Goal: Task Accomplishment & Management: Use online tool/utility

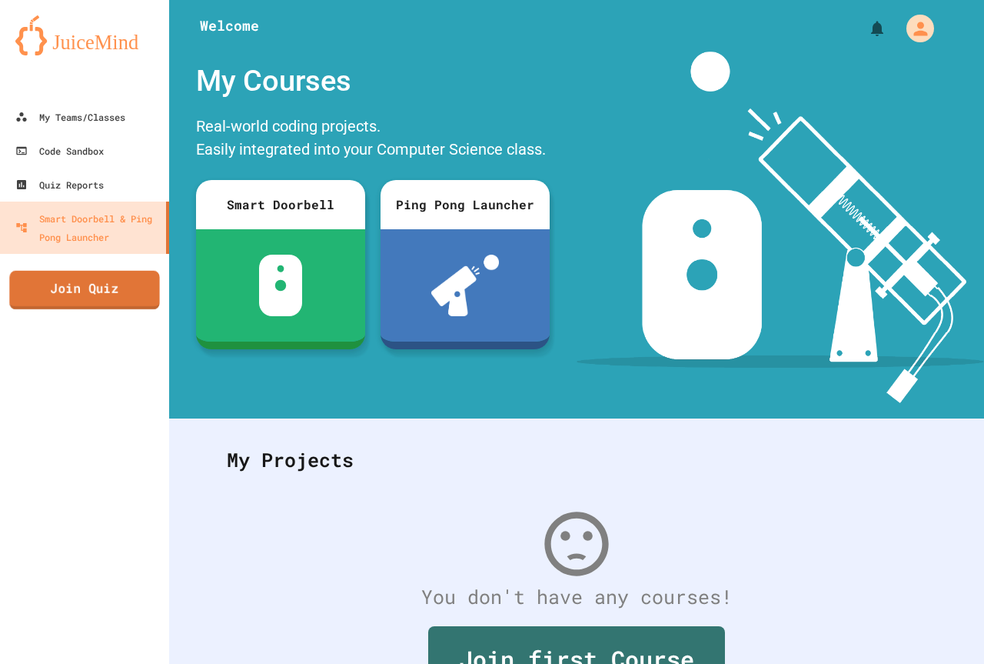
click at [148, 289] on link "Join Quiz" at bounding box center [84, 290] width 150 height 38
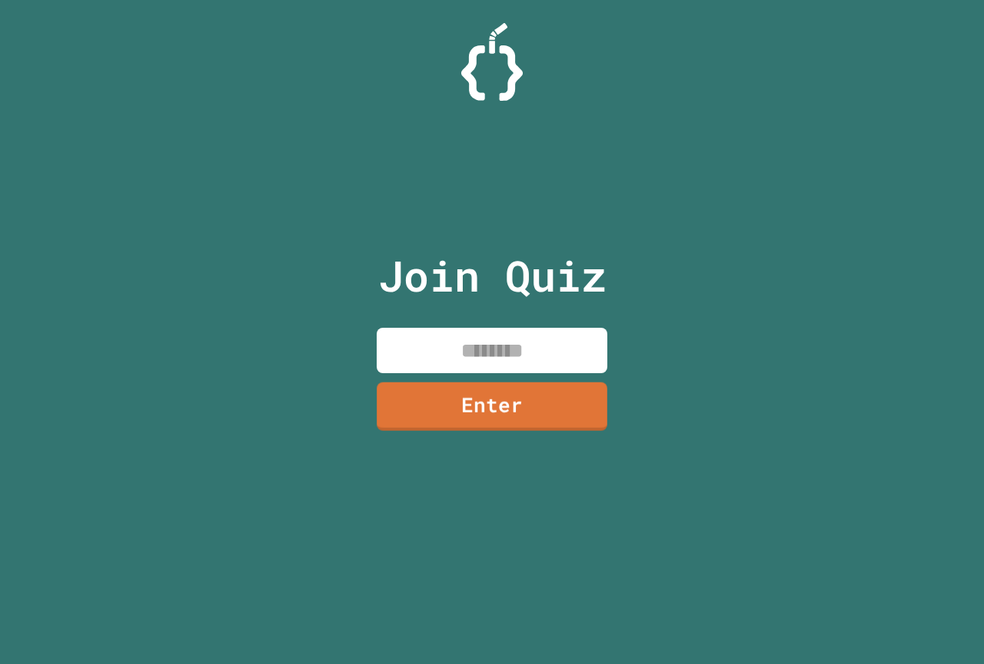
click at [407, 355] on input at bounding box center [492, 350] width 231 height 45
type input "********"
click at [436, 398] on link "Enter" at bounding box center [492, 404] width 228 height 51
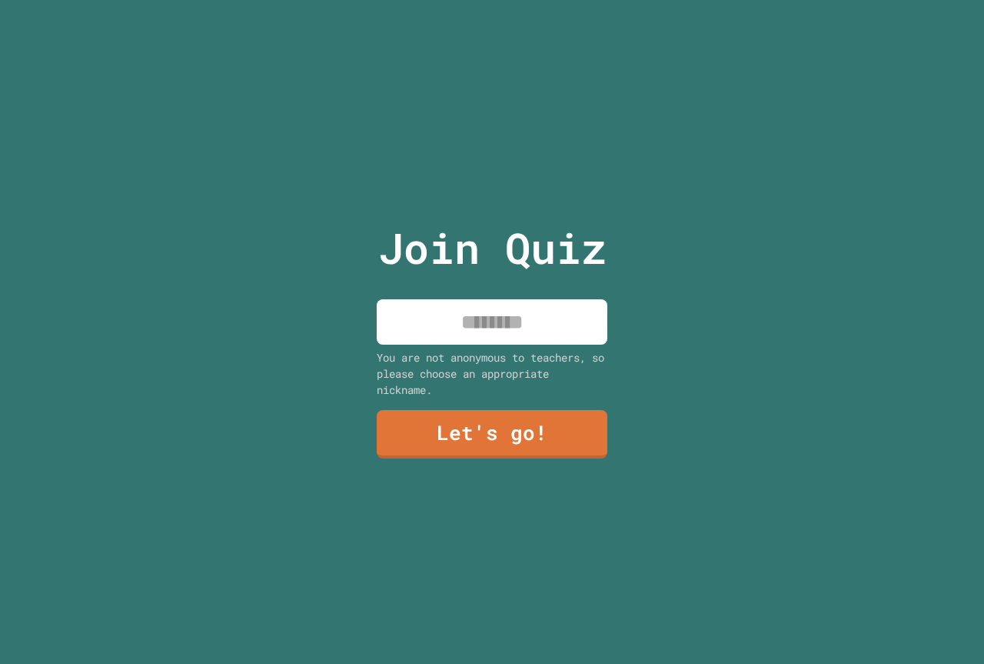
click at [416, 328] on input at bounding box center [492, 321] width 231 height 45
type input "****"
click at [437, 417] on link "Let's go!" at bounding box center [491, 433] width 227 height 51
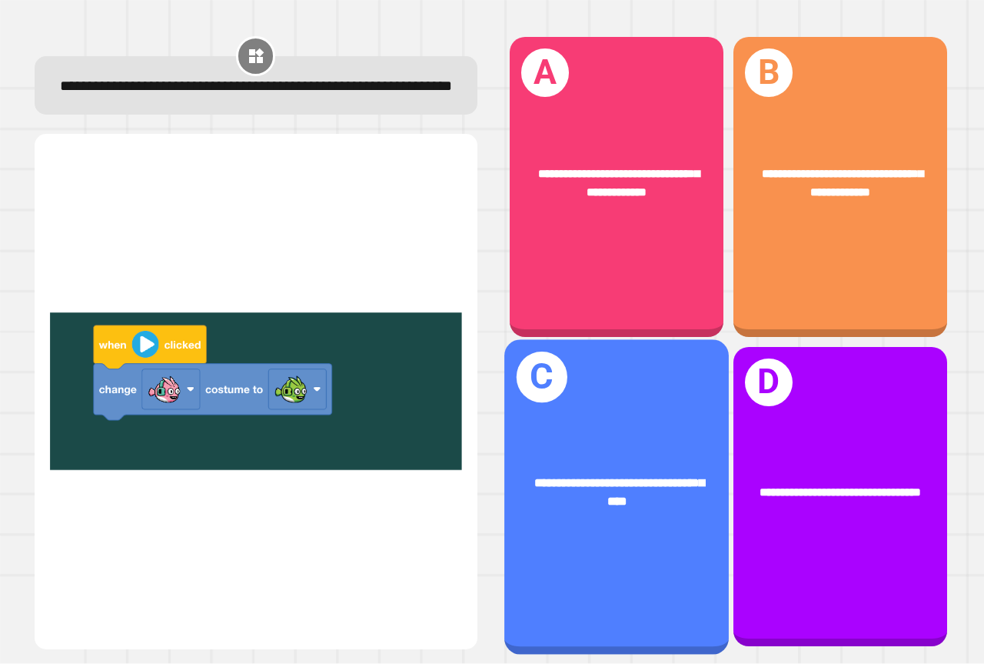
click at [648, 397] on div "**********" at bounding box center [617, 496] width 225 height 315
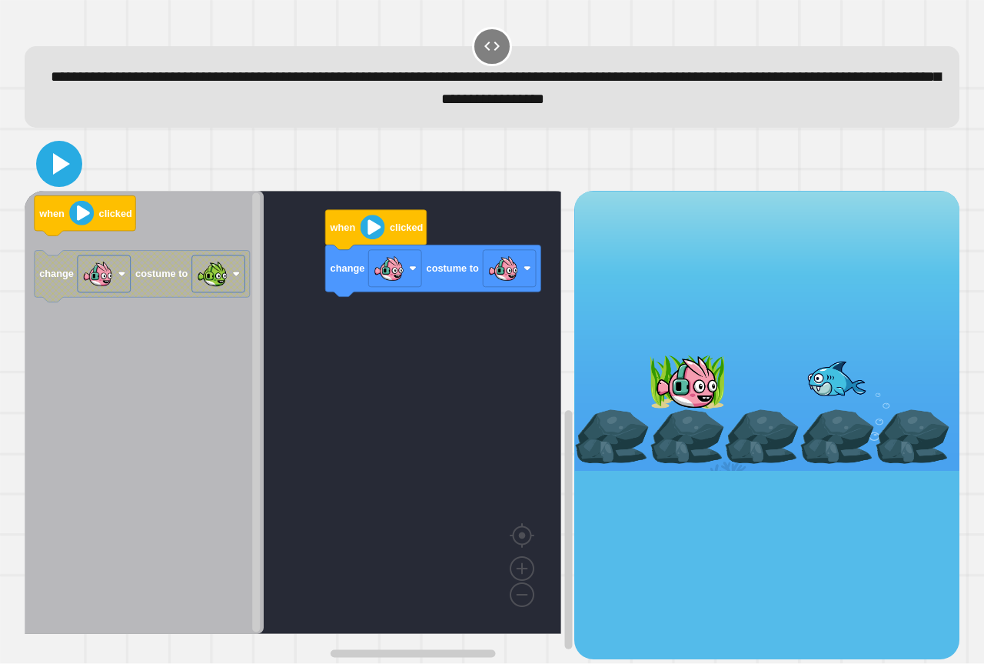
click at [63, 176] on icon at bounding box center [59, 163] width 37 height 37
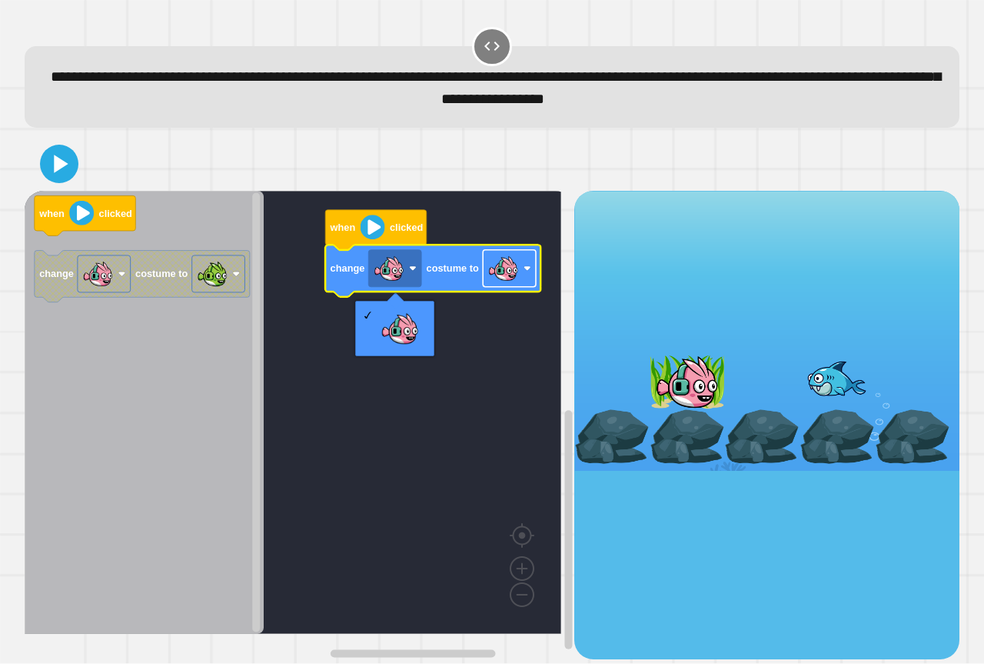
click at [504, 275] on image "Blockly Workspace" at bounding box center [503, 268] width 31 height 31
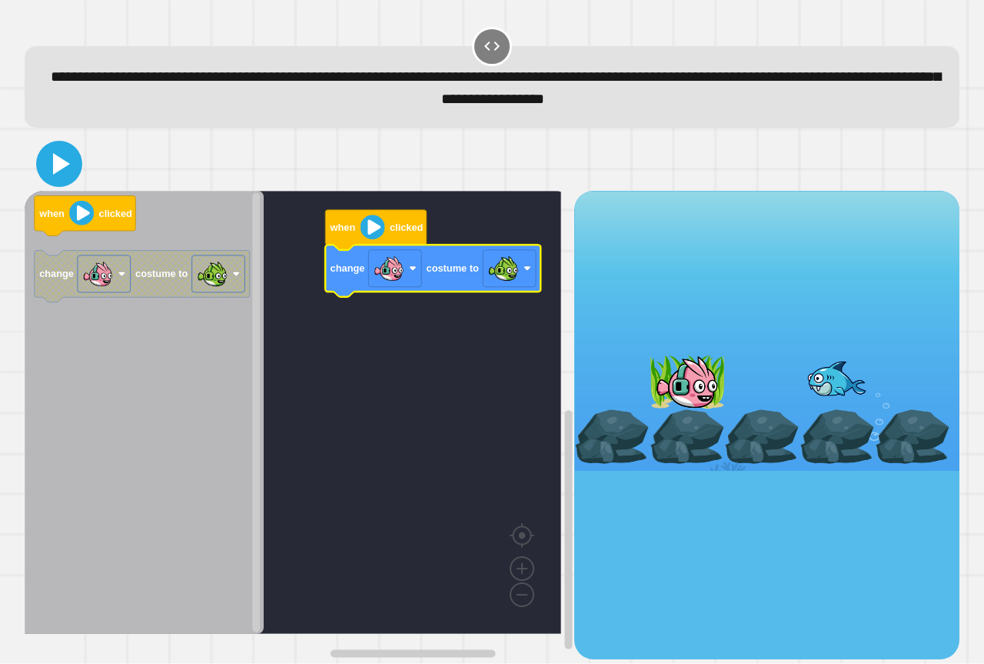
click at [68, 175] on icon at bounding box center [59, 163] width 37 height 37
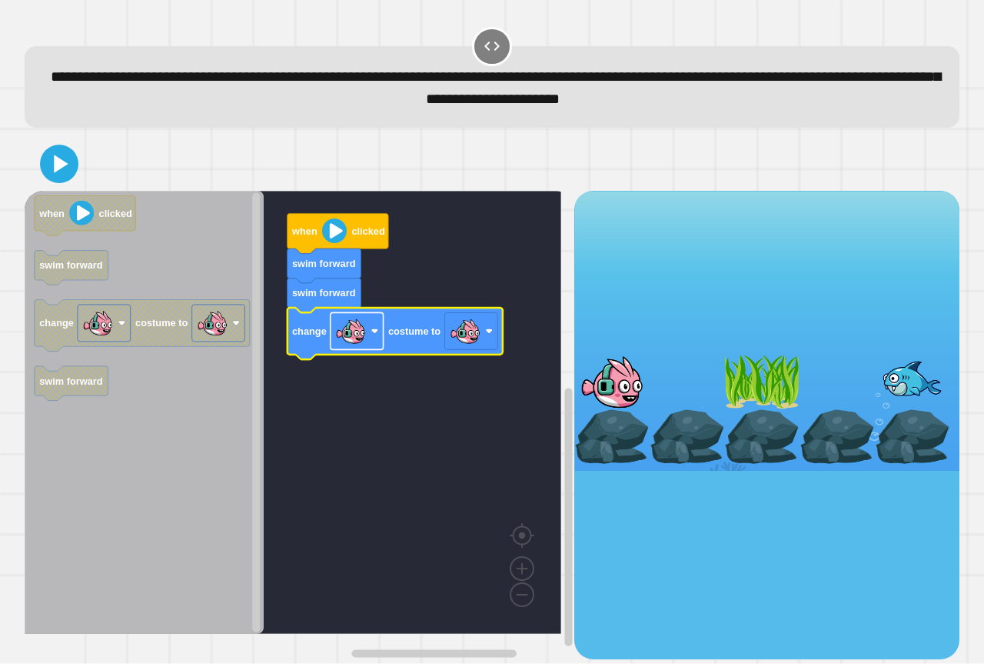
click at [352, 340] on image "Blockly Workspace" at bounding box center [350, 331] width 31 height 31
click at [456, 328] on image "Blockly Workspace" at bounding box center [465, 331] width 31 height 31
click at [78, 168] on div at bounding box center [492, 164] width 935 height 54
click at [67, 168] on icon at bounding box center [59, 163] width 37 height 37
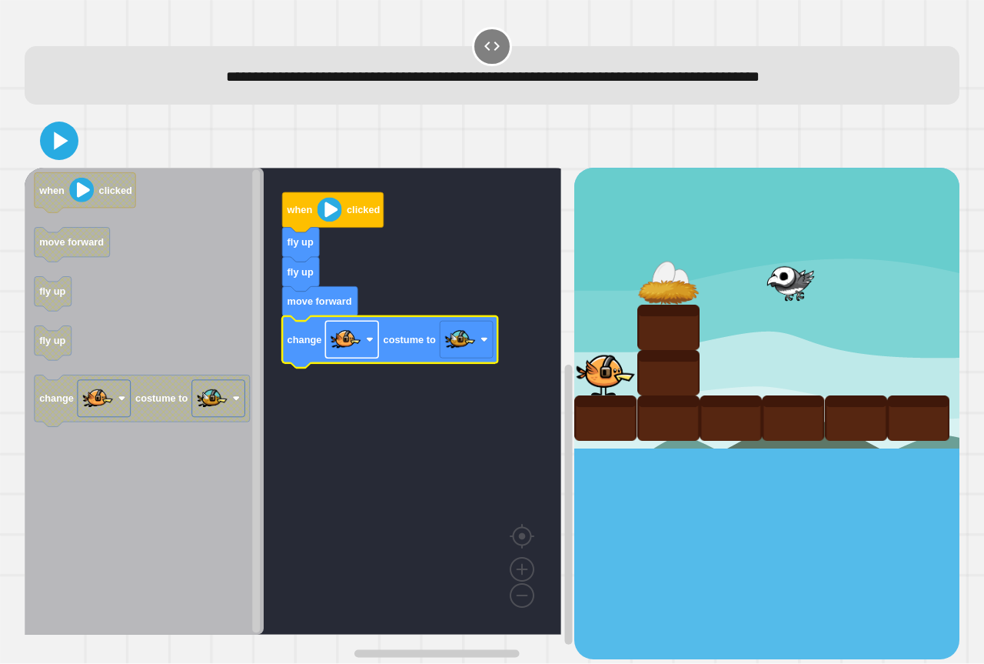
click at [344, 348] on image "Blockly Workspace" at bounding box center [346, 340] width 31 height 31
click at [451, 345] on image "Blockly Workspace" at bounding box center [460, 340] width 31 height 31
click at [375, 453] on rect "Blockly Workspace" at bounding box center [293, 401] width 537 height 467
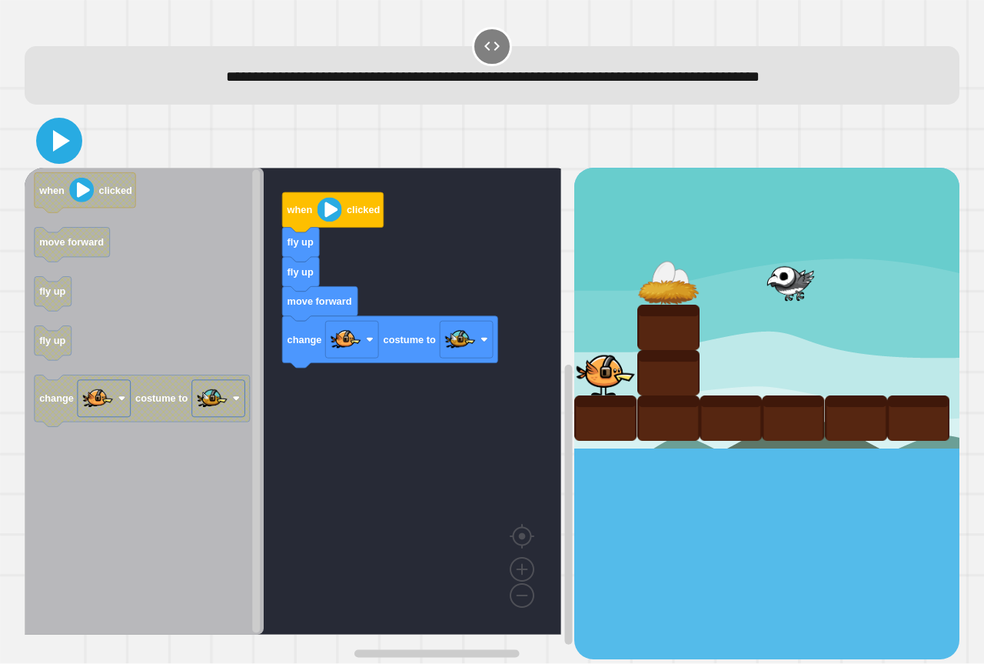
click at [71, 157] on icon at bounding box center [59, 140] width 37 height 37
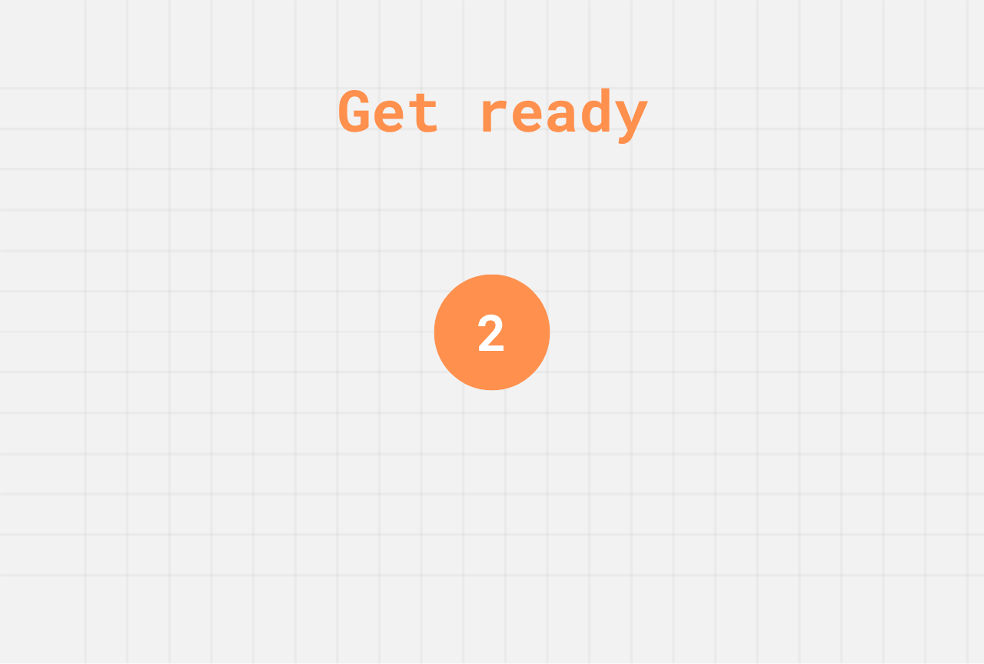
drag, startPoint x: 495, startPoint y: 465, endPoint x: 461, endPoint y: 390, distance: 82.6
click at [478, 429] on div "Get ready 2" at bounding box center [492, 332] width 115 height 664
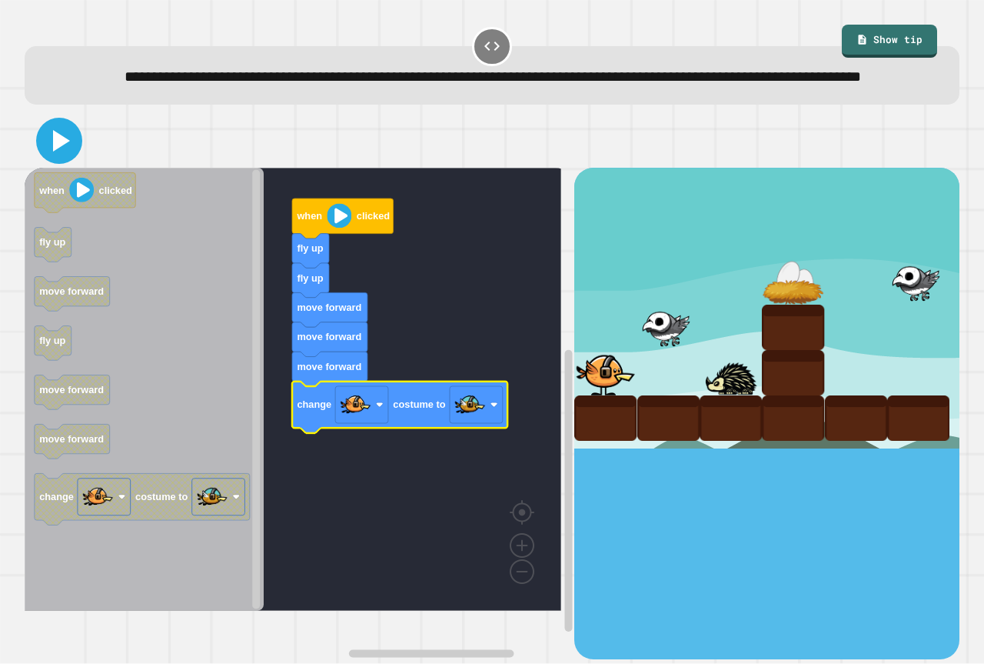
click at [75, 159] on icon at bounding box center [59, 140] width 37 height 37
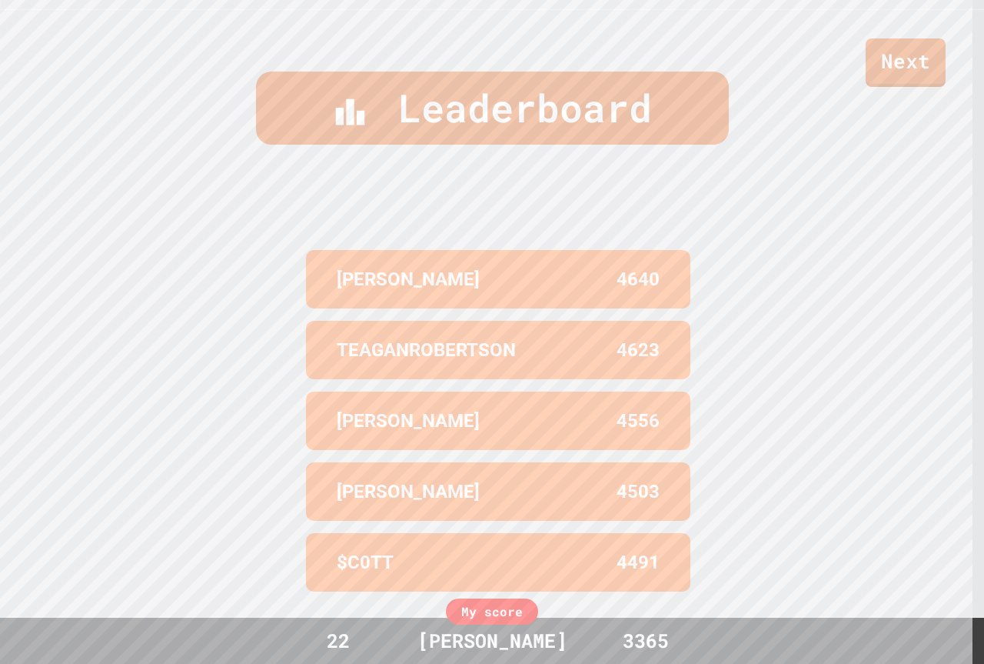
scroll to position [670, 0]
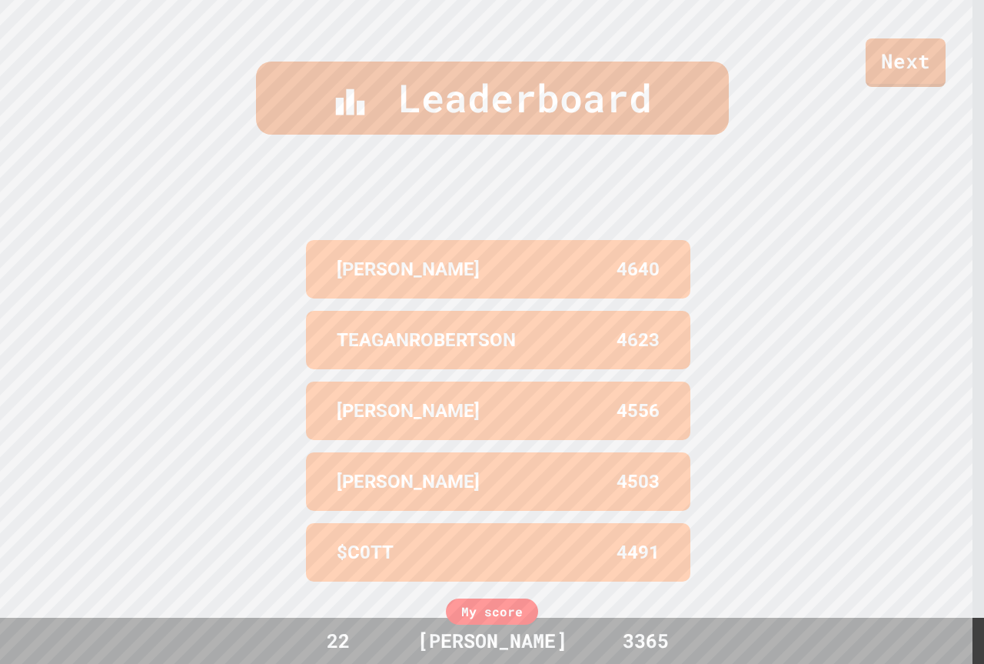
drag, startPoint x: 551, startPoint y: 401, endPoint x: 2, endPoint y: 332, distance: 552.6
drag, startPoint x: 2, startPoint y: 332, endPoint x: 82, endPoint y: 188, distance: 164.2
click at [82, 188] on div "Leaderboard BENTON JENKS 4640 TEAGANROBERTSON 4623 AIDEN 4556 EDWIN 4503 $C0TT …" at bounding box center [492, 332] width 984 height 664
click at [900, 36] on link "Next" at bounding box center [907, 60] width 78 height 51
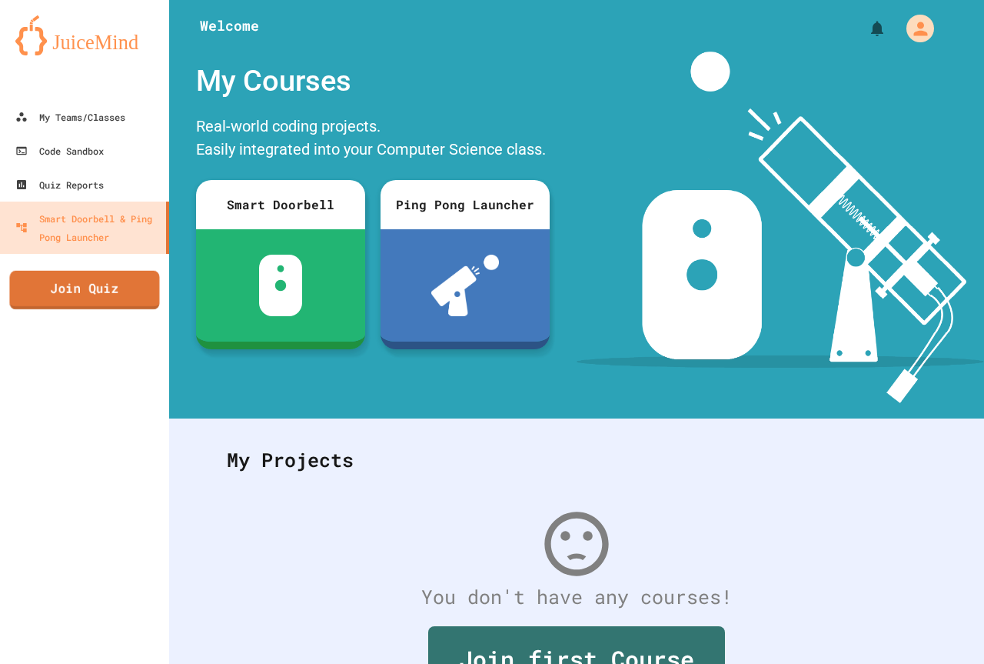
click at [116, 295] on link "Join Quiz" at bounding box center [84, 290] width 150 height 38
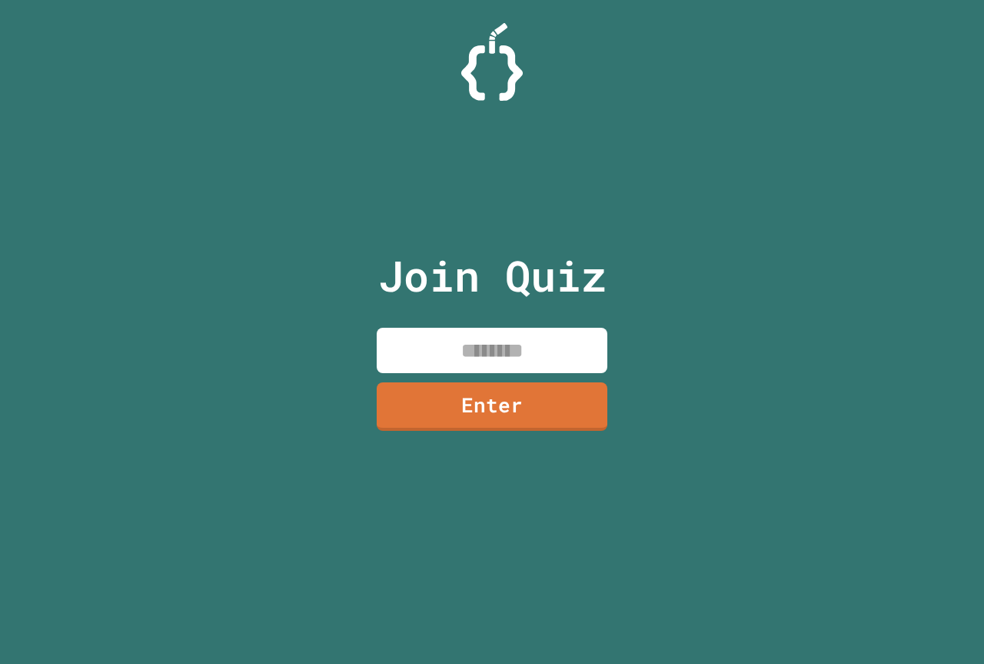
click at [421, 348] on input at bounding box center [492, 350] width 231 height 45
type input "********"
click at [577, 401] on link "Enter" at bounding box center [492, 404] width 231 height 51
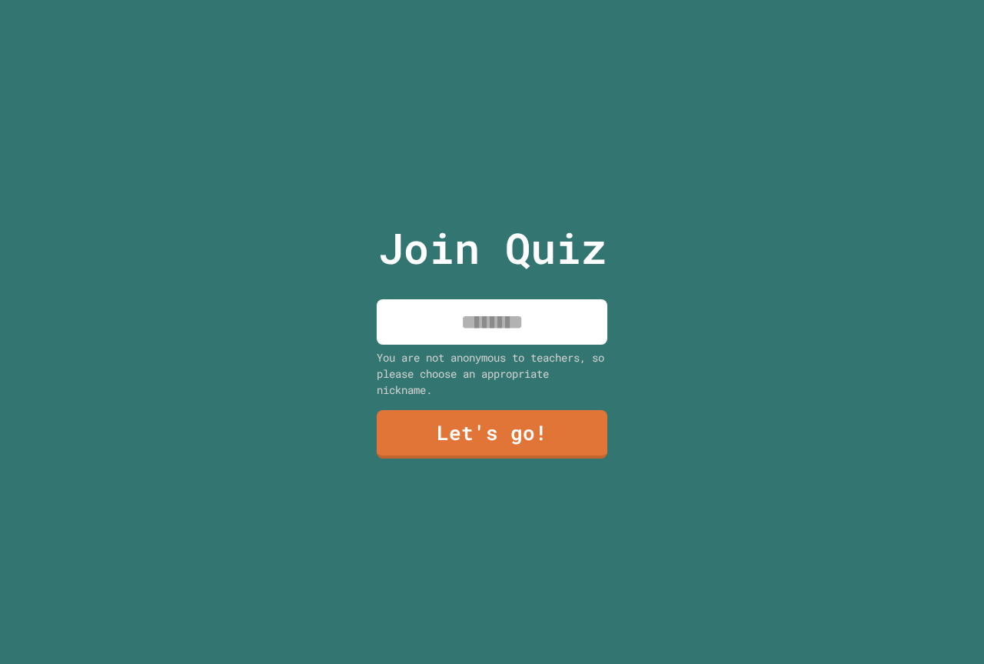
click at [554, 324] on input at bounding box center [492, 321] width 231 height 45
type input "****"
click at [548, 421] on link "Let's go!" at bounding box center [492, 433] width 228 height 51
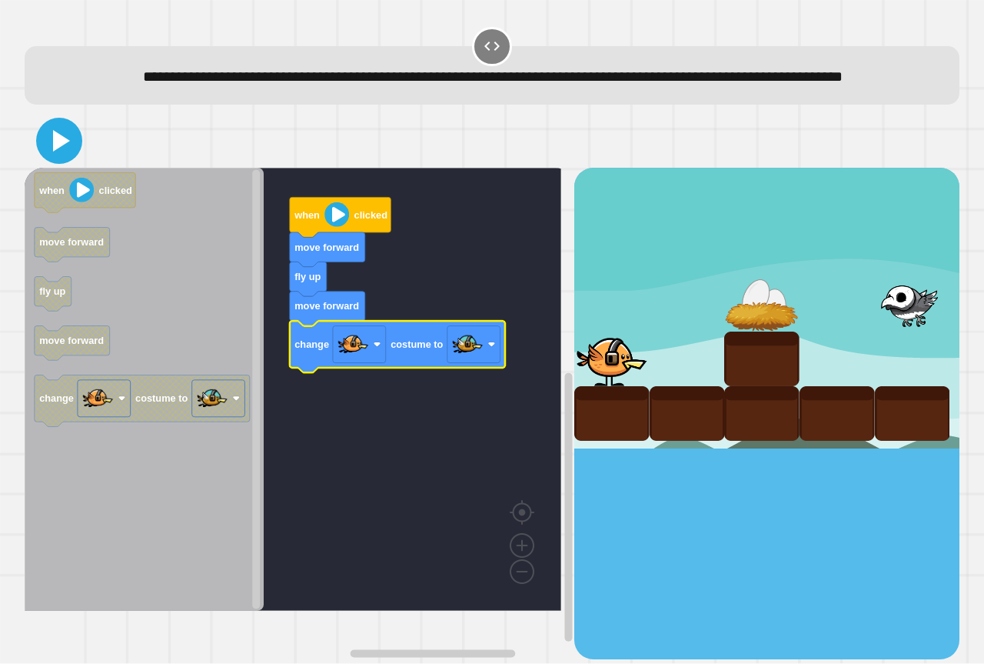
click at [52, 159] on icon at bounding box center [59, 140] width 37 height 37
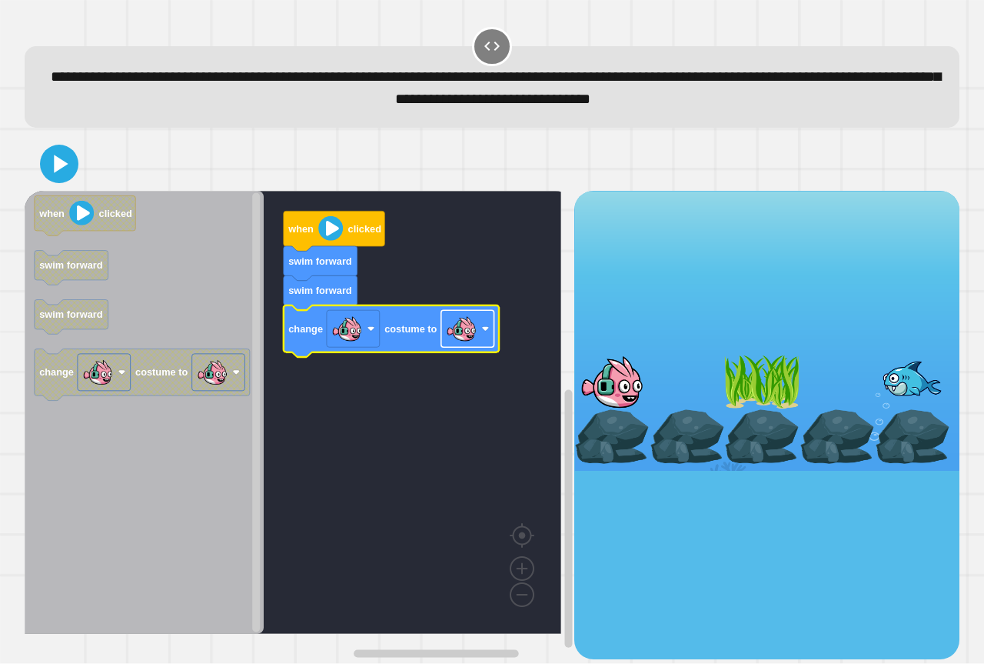
click at [481, 339] on rect "Blockly Workspace" at bounding box center [467, 329] width 53 height 37
click at [48, 155] on icon at bounding box center [59, 163] width 37 height 37
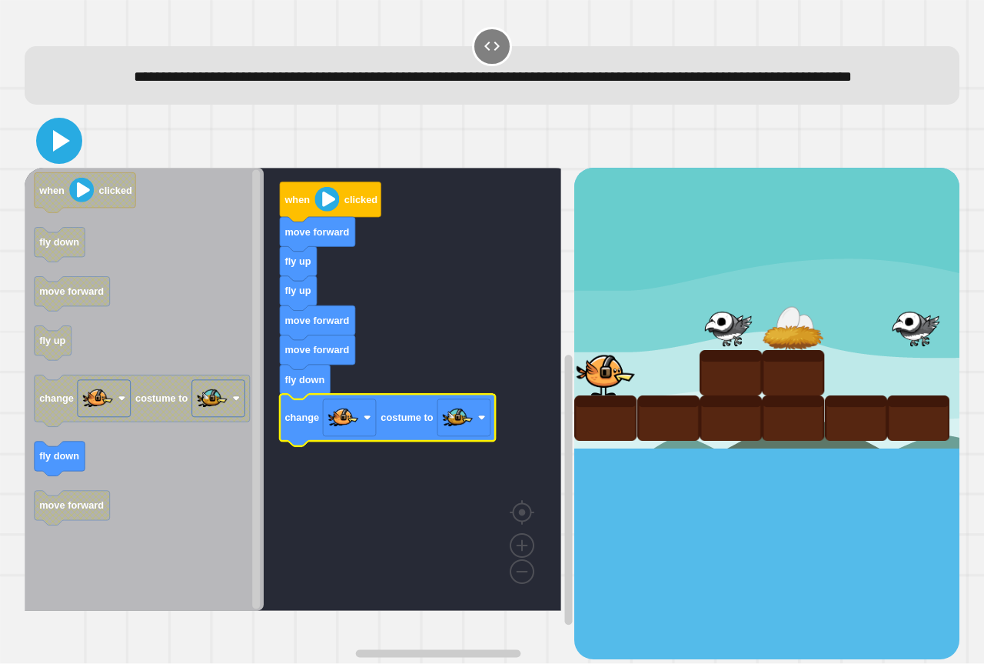
click at [51, 159] on icon at bounding box center [59, 140] width 37 height 37
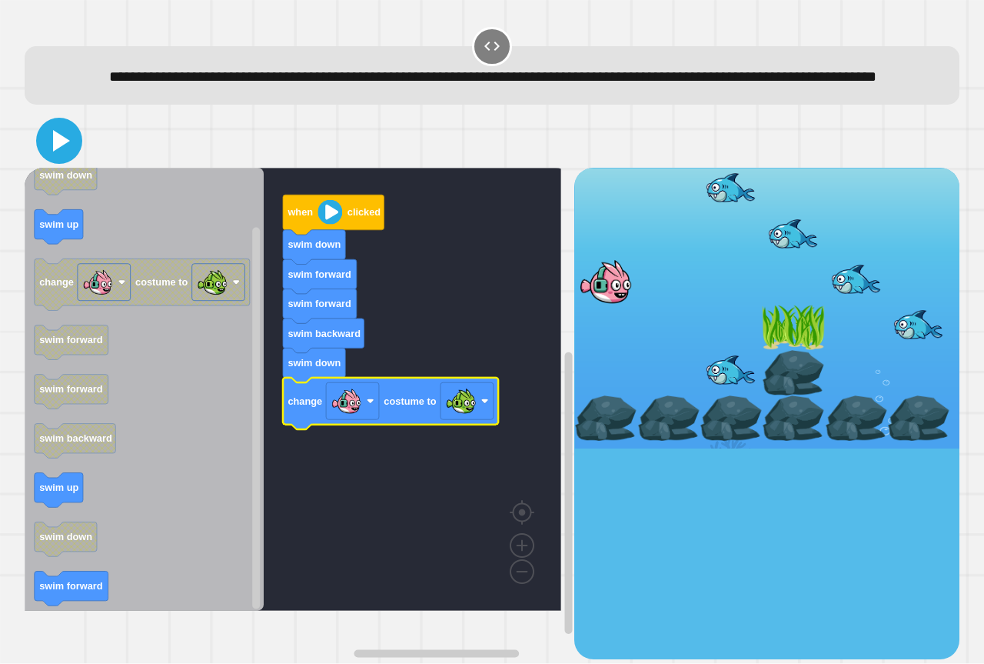
click at [67, 159] on icon at bounding box center [59, 140] width 37 height 37
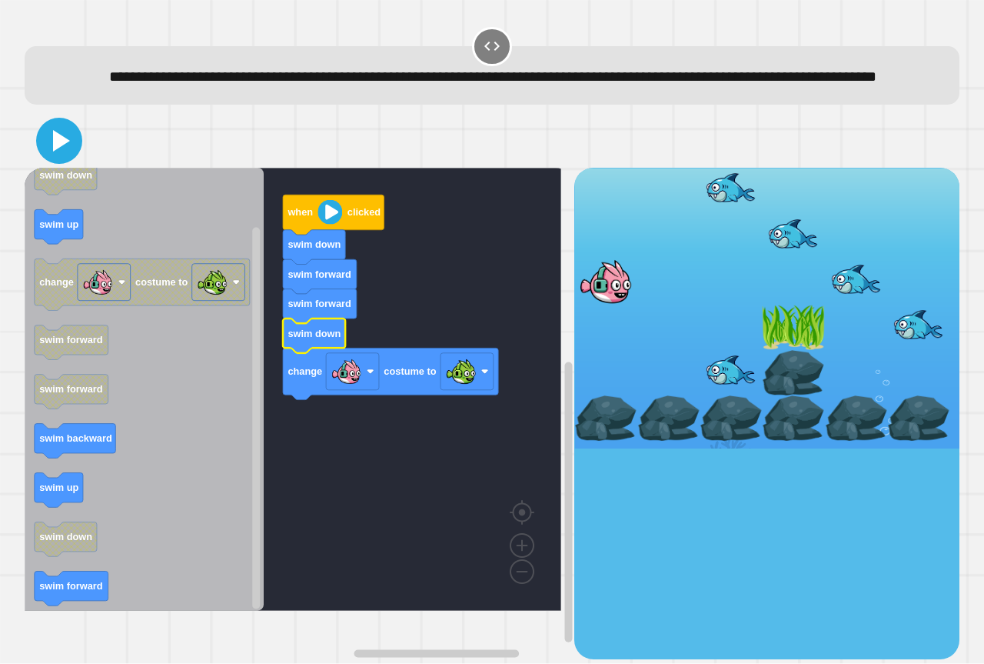
click at [49, 159] on icon at bounding box center [59, 140] width 37 height 37
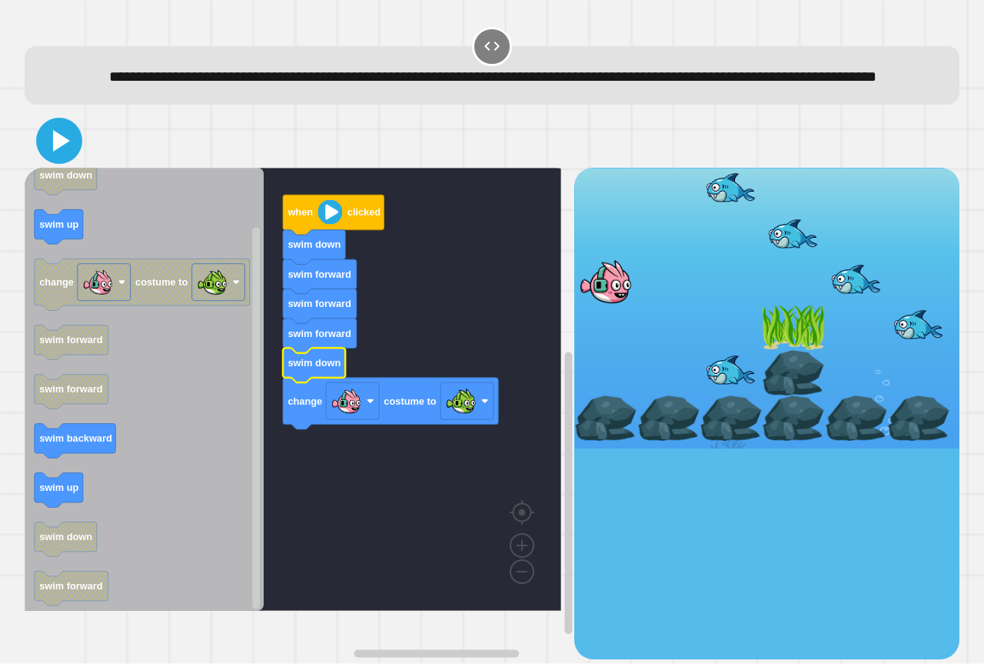
drag, startPoint x: 72, startPoint y: 172, endPoint x: 63, endPoint y: 180, distance: 12.5
click at [69, 159] on icon at bounding box center [59, 140] width 37 height 37
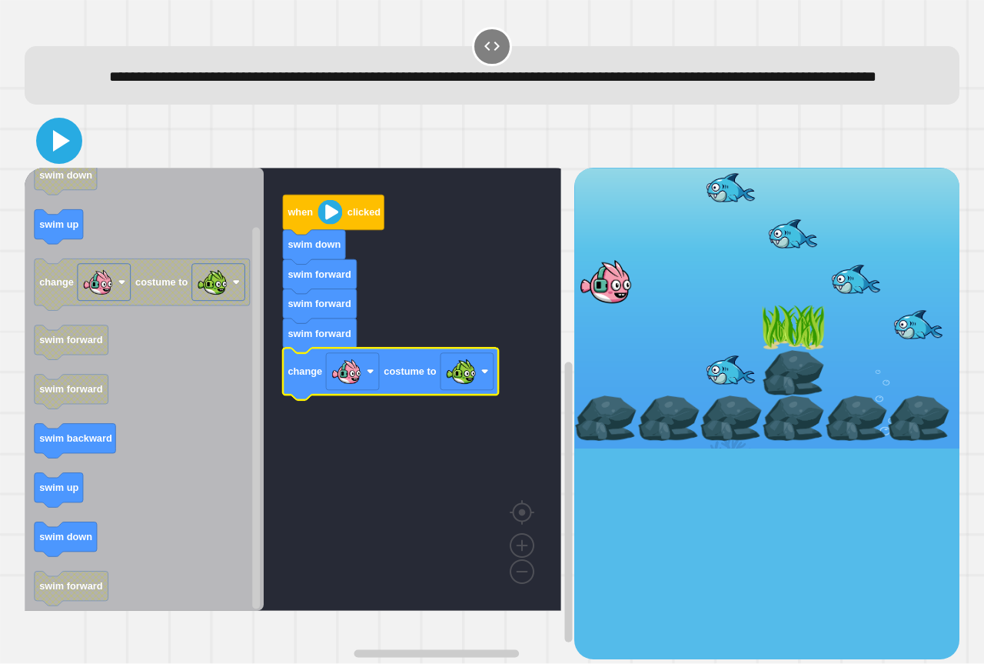
click at [74, 157] on icon at bounding box center [59, 140] width 37 height 37
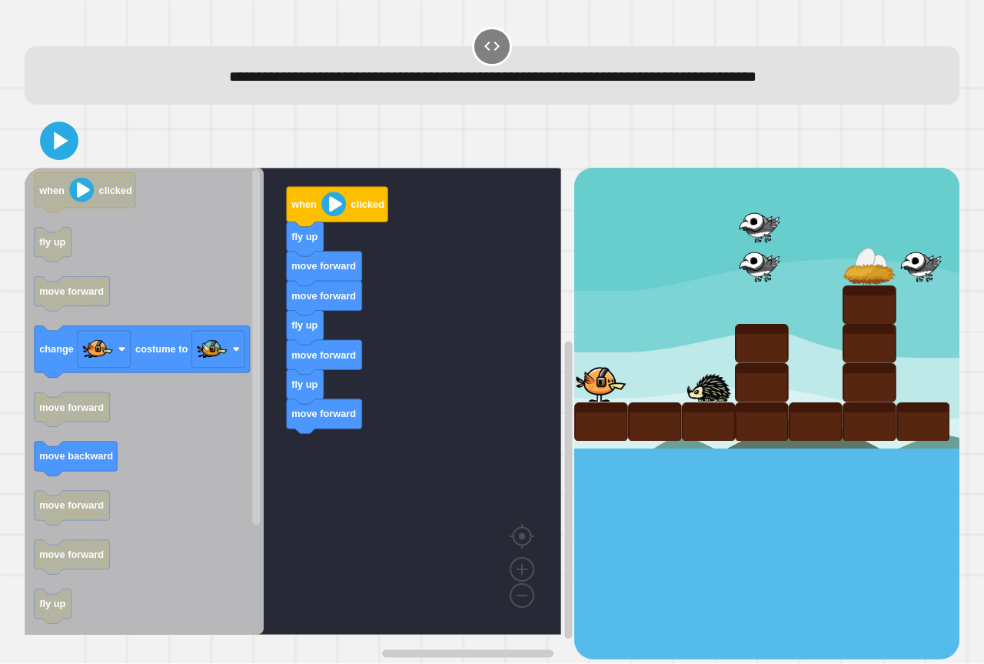
click at [319, 407] on div "when clicked fly up move forward move forward fly up move forward fly up move f…" at bounding box center [300, 413] width 550 height 491
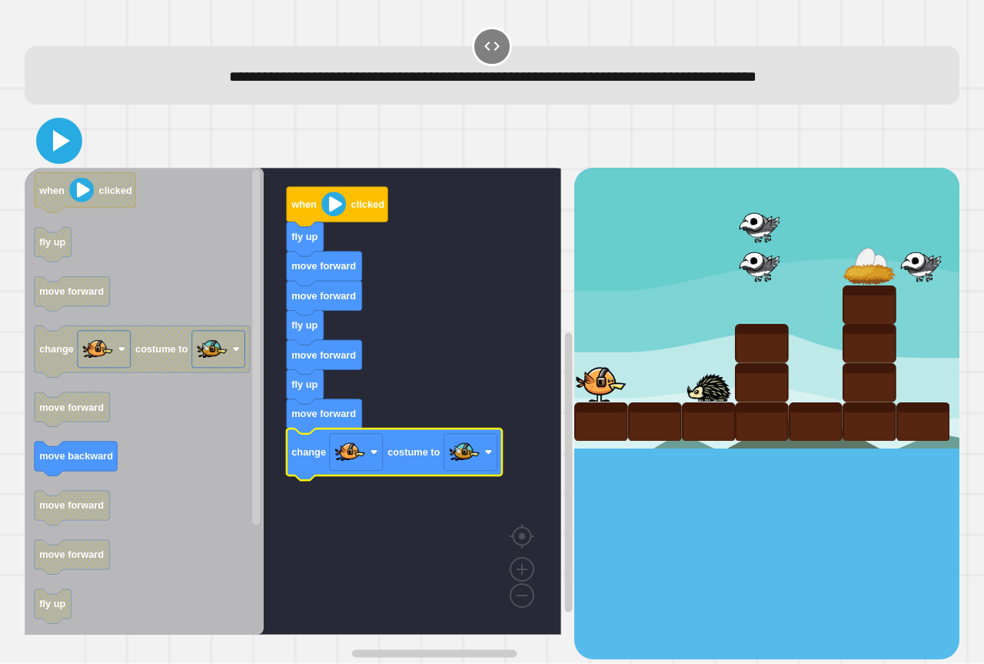
click at [55, 132] on icon at bounding box center [59, 140] width 37 height 37
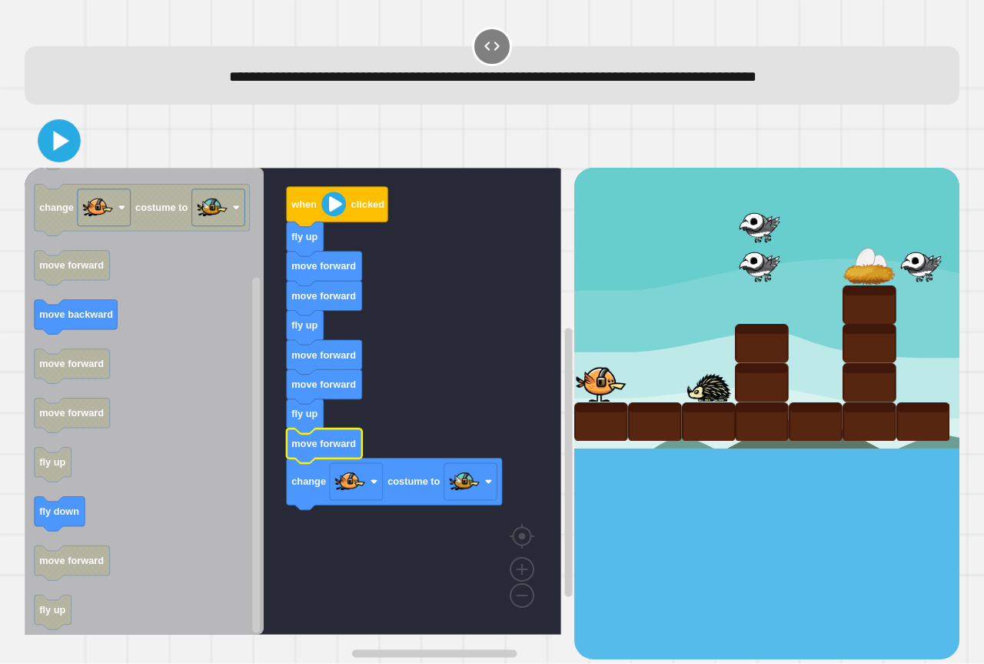
click at [69, 148] on icon at bounding box center [59, 141] width 35 height 35
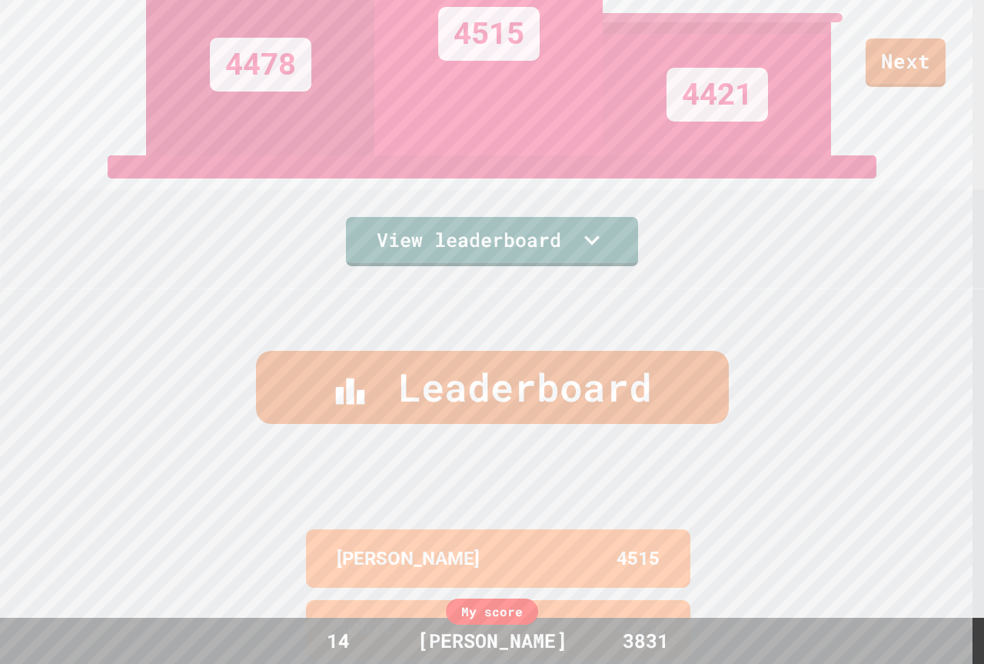
scroll to position [461, 0]
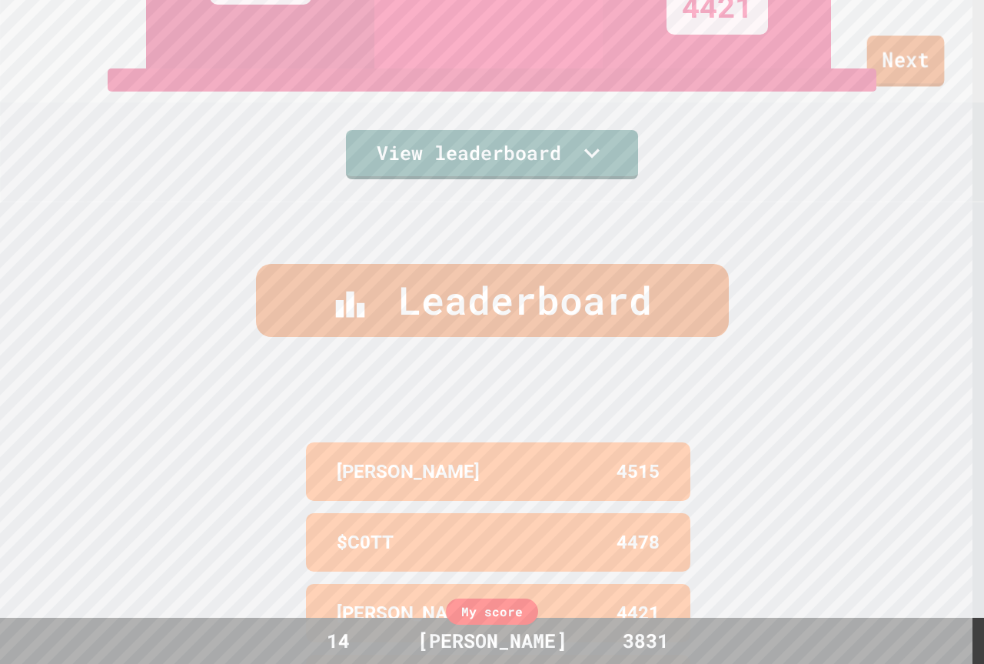
click at [913, 82] on link "Next" at bounding box center [907, 60] width 78 height 51
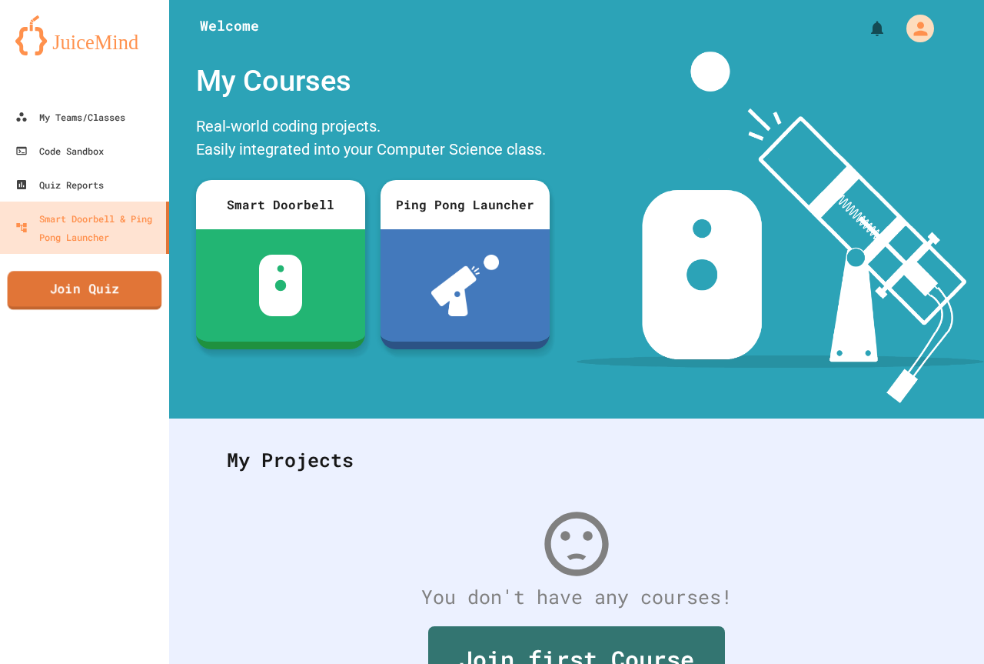
click at [115, 291] on link "Join Quiz" at bounding box center [85, 290] width 155 height 38
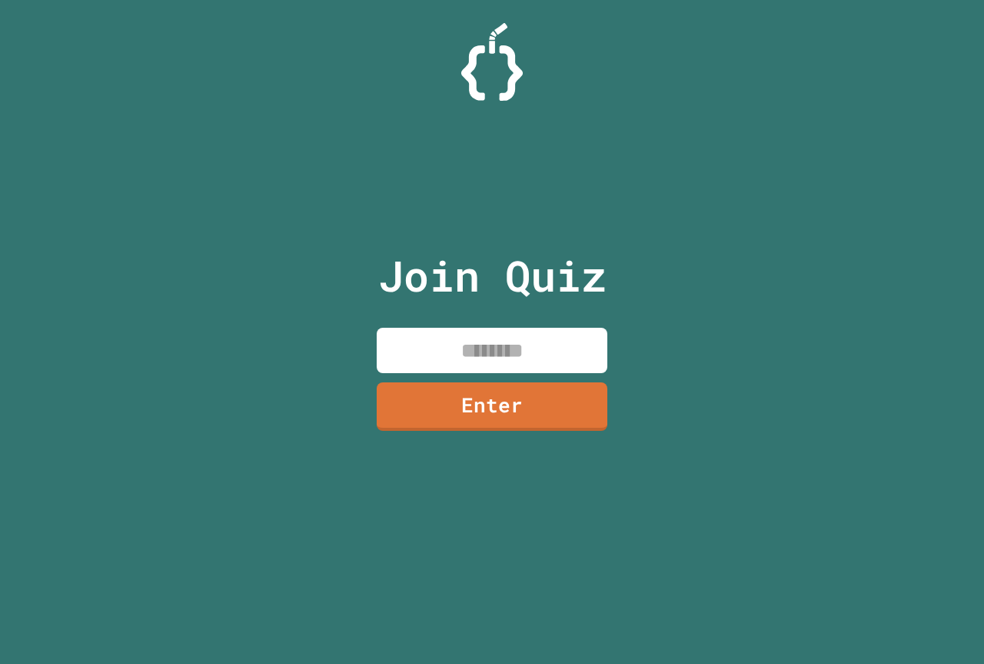
click at [407, 343] on input at bounding box center [492, 350] width 231 height 45
paste input
click at [501, 406] on link "Enter" at bounding box center [491, 405] width 233 height 51
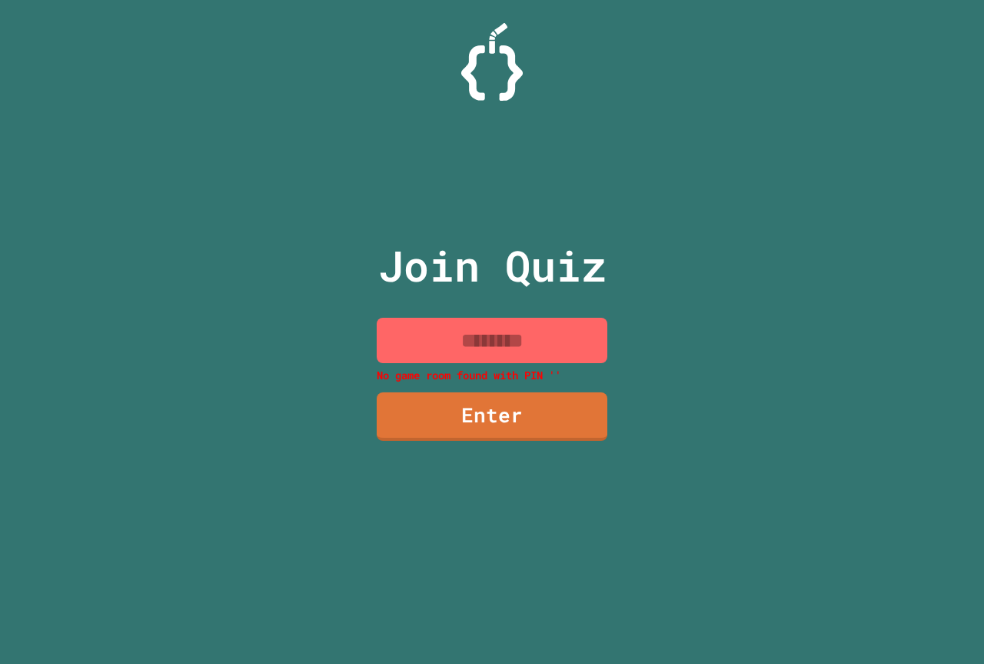
click at [505, 352] on input at bounding box center [492, 340] width 231 height 45
paste input
click at [441, 331] on input at bounding box center [492, 340] width 231 height 45
paste input
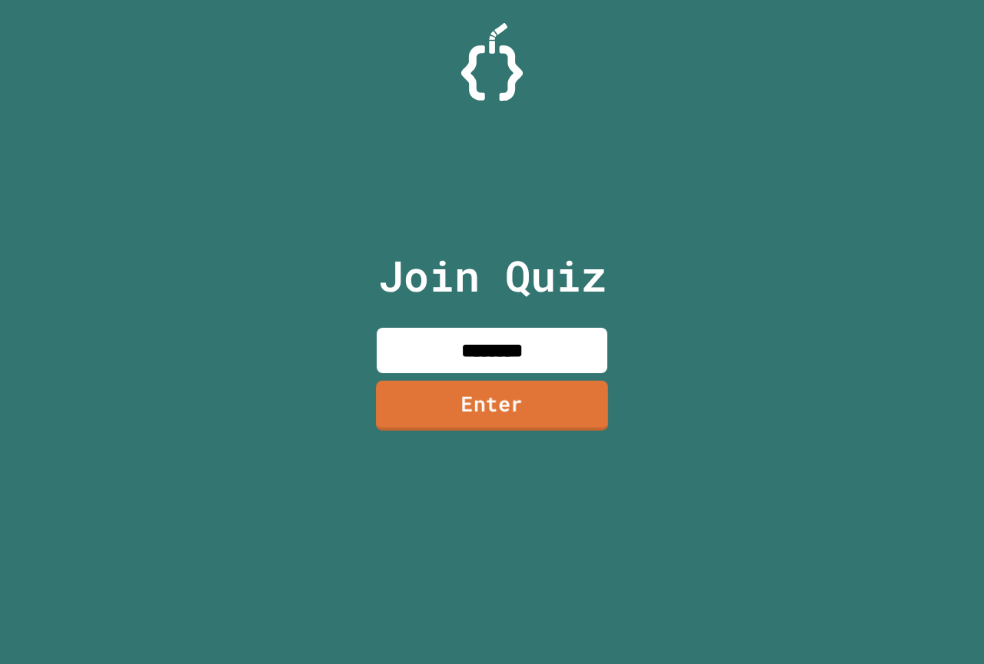
type input "********"
click at [533, 400] on link "Enter" at bounding box center [492, 405] width 235 height 51
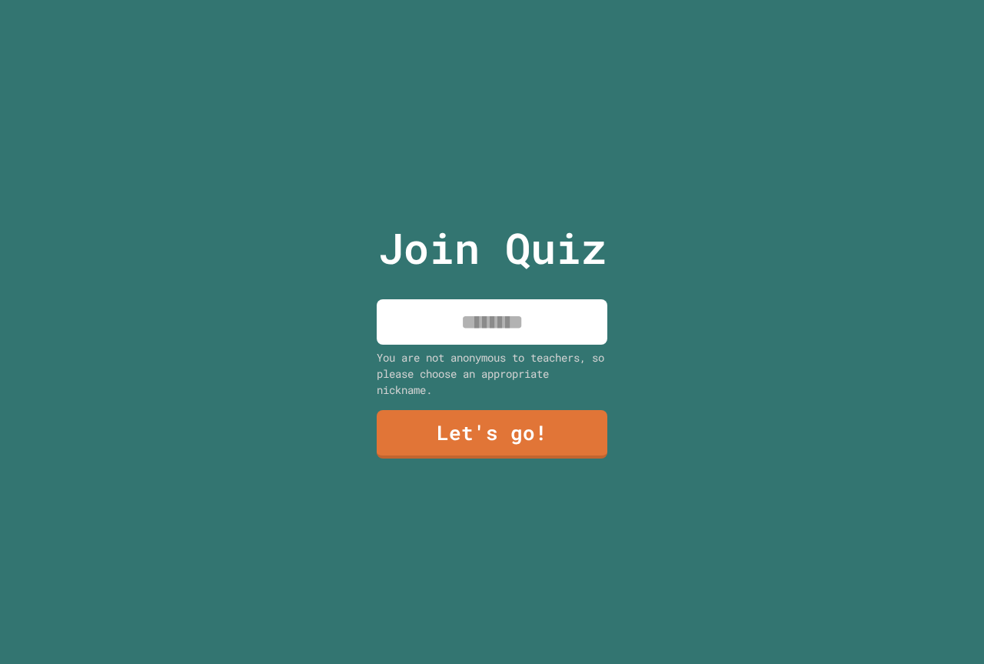
click at [505, 328] on input at bounding box center [492, 321] width 231 height 45
type input "****"
click at [550, 417] on link "Let's go!" at bounding box center [492, 433] width 237 height 51
click at [498, 319] on input at bounding box center [492, 321] width 231 height 45
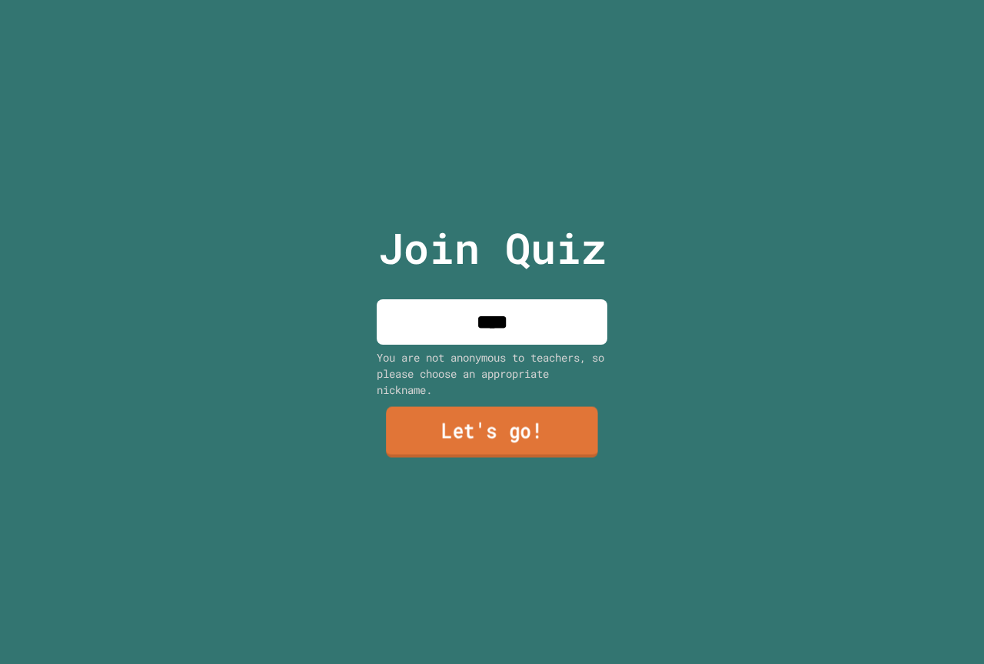
type input "****"
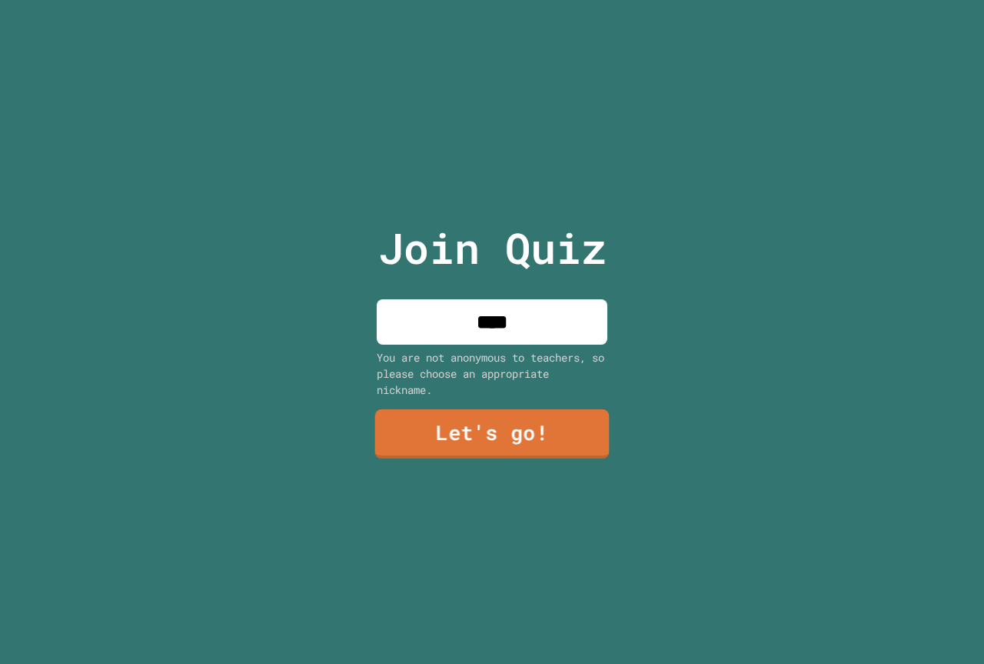
click at [448, 401] on div "Join Quiz **** You are not anonymous to teachers, so please choose an appropria…" at bounding box center [492, 332] width 259 height 664
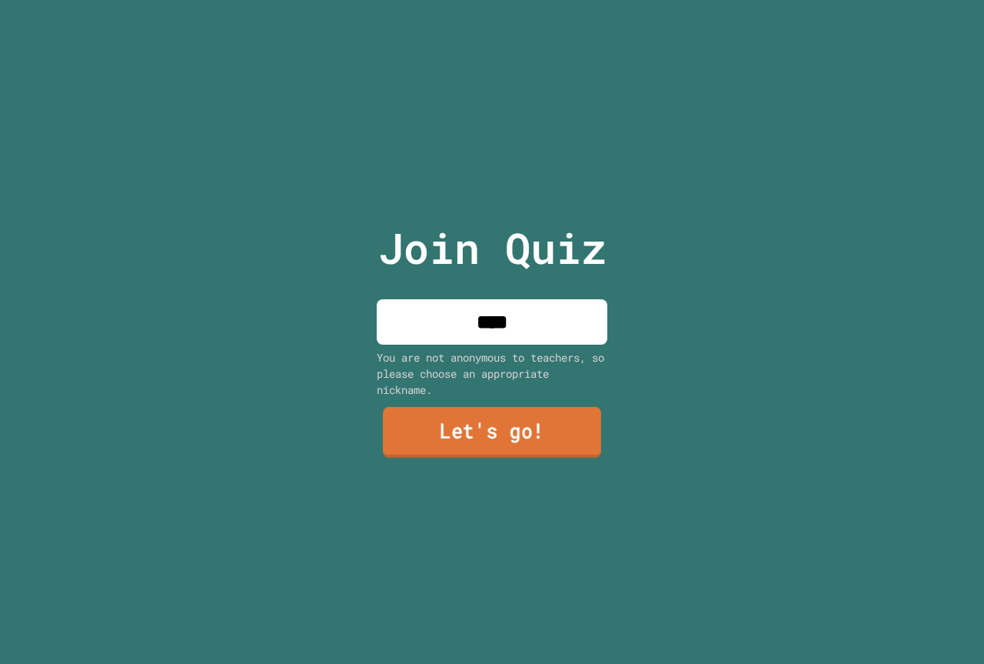
click at [453, 421] on link "Let's go!" at bounding box center [492, 432] width 218 height 51
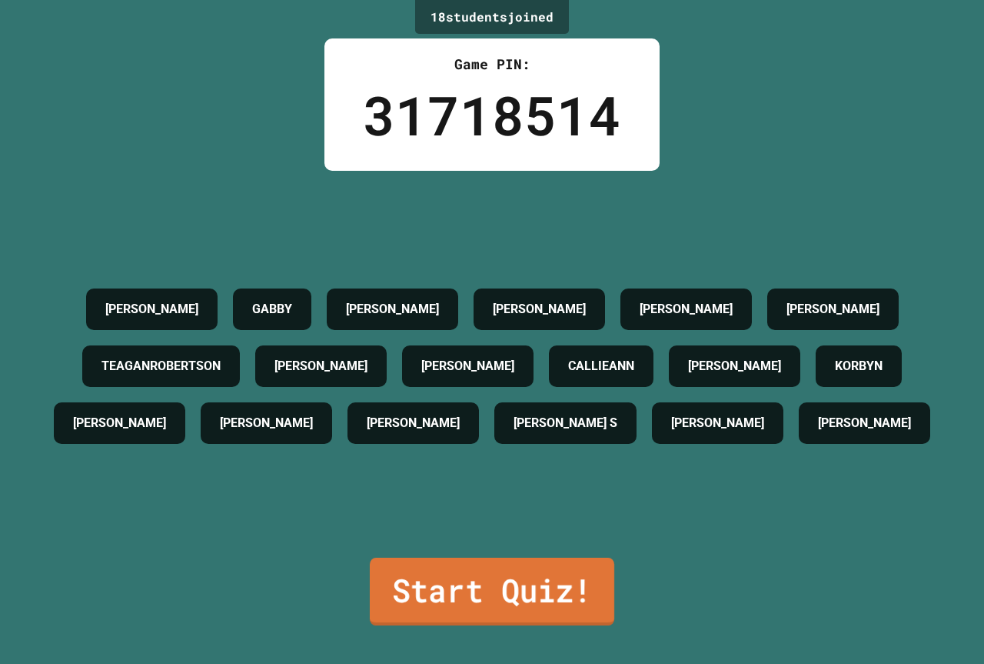
click at [435, 603] on link "Start Quiz!" at bounding box center [492, 592] width 245 height 68
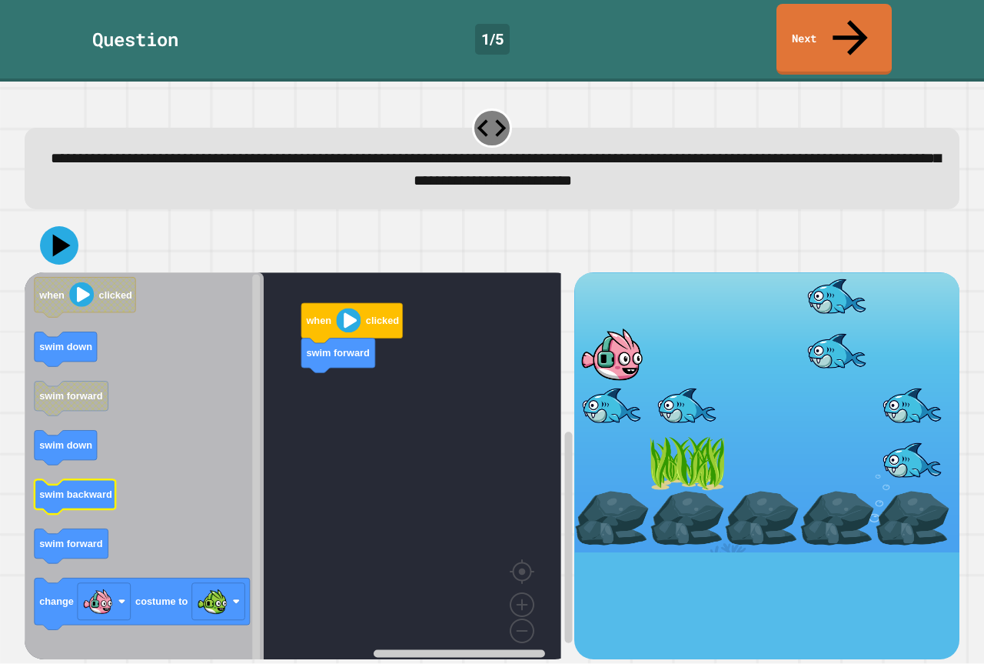
click at [91, 489] on text "swim backward" at bounding box center [75, 495] width 73 height 12
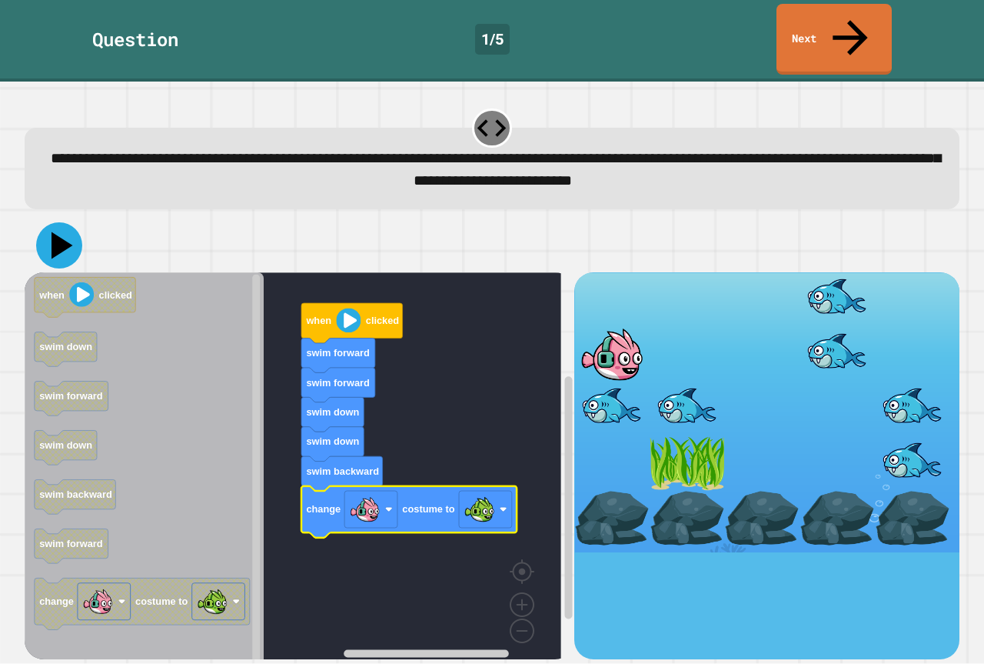
click at [54, 222] on icon at bounding box center [59, 245] width 46 height 46
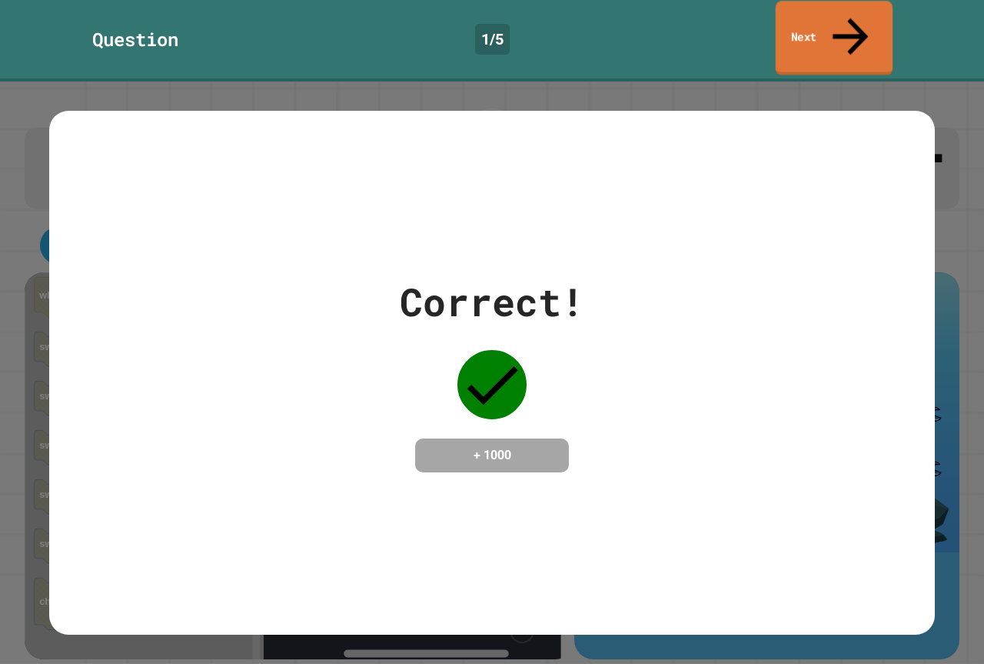
click at [821, 25] on link "Next" at bounding box center [834, 38] width 117 height 75
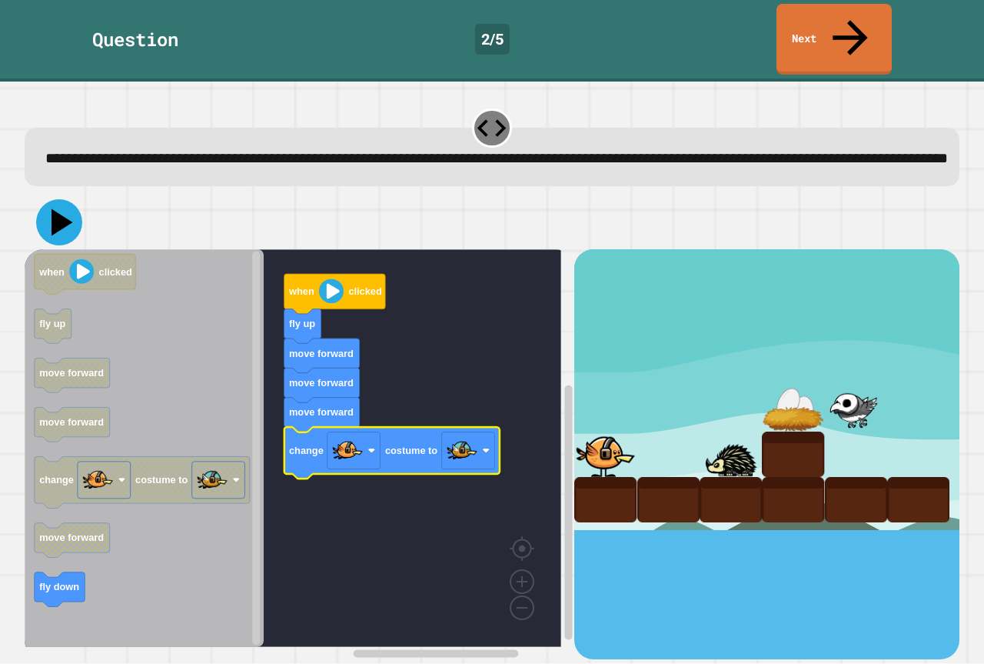
click at [61, 223] on icon at bounding box center [59, 222] width 46 height 46
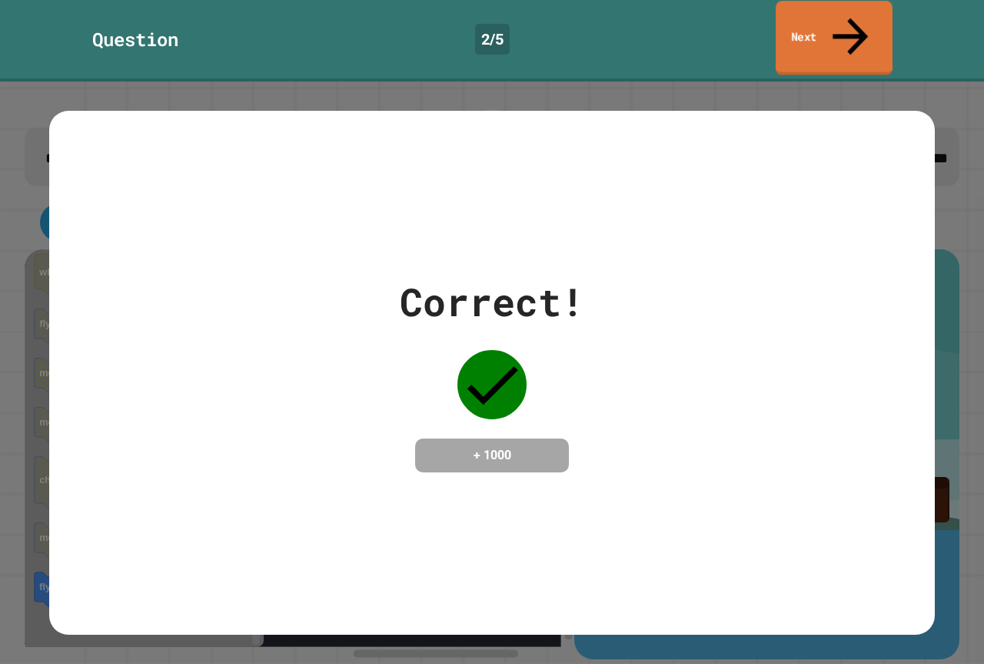
click at [834, 28] on link "Next" at bounding box center [834, 38] width 117 height 75
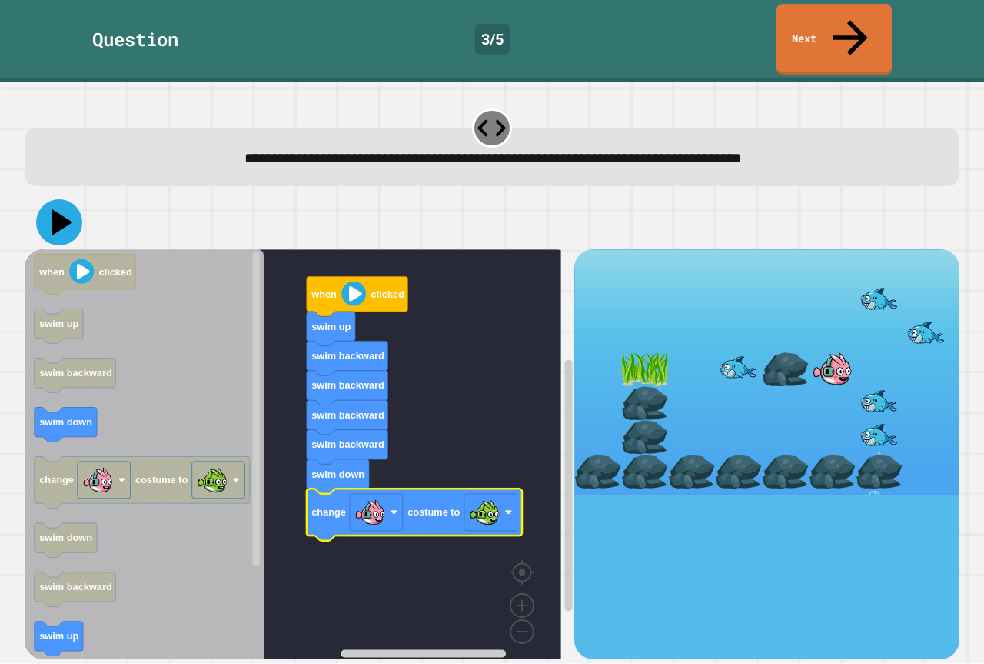
click at [55, 209] on icon at bounding box center [63, 222] width 22 height 27
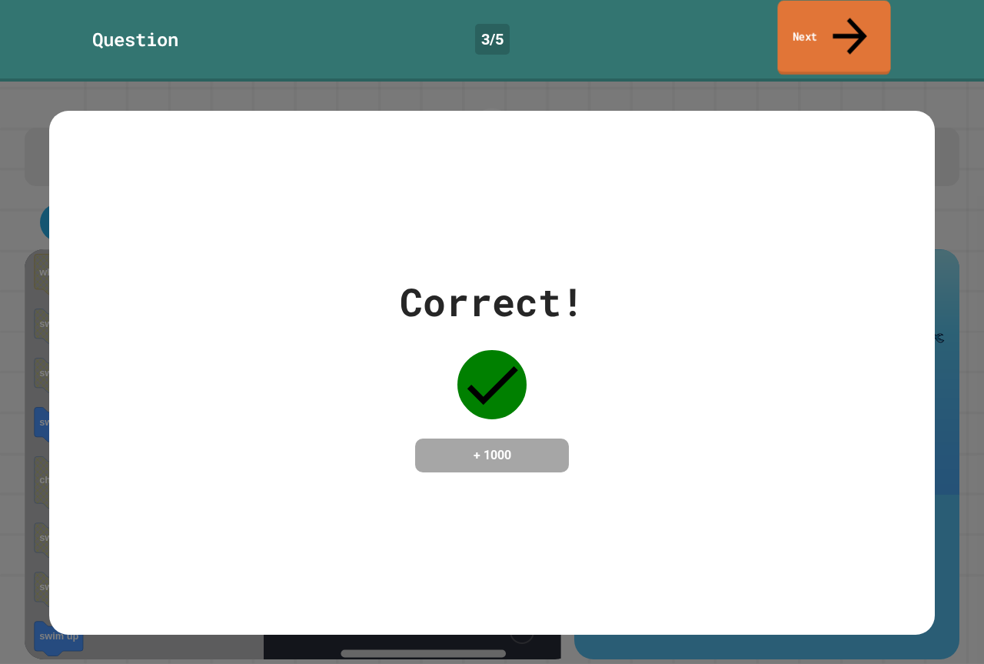
click at [794, 36] on link "Next" at bounding box center [834, 38] width 113 height 75
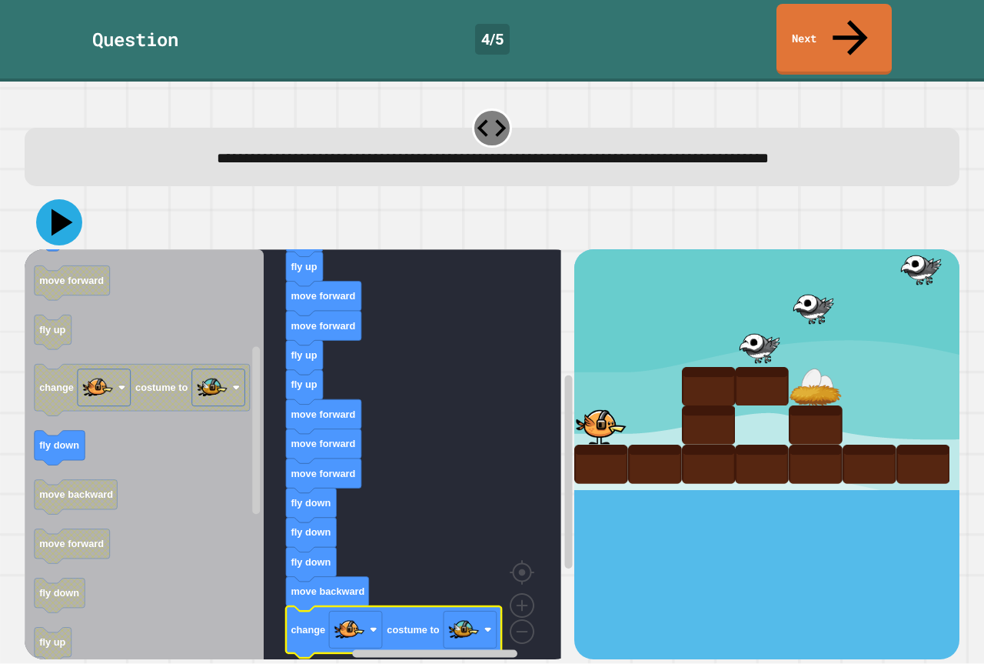
click at [56, 209] on icon at bounding box center [63, 222] width 22 height 27
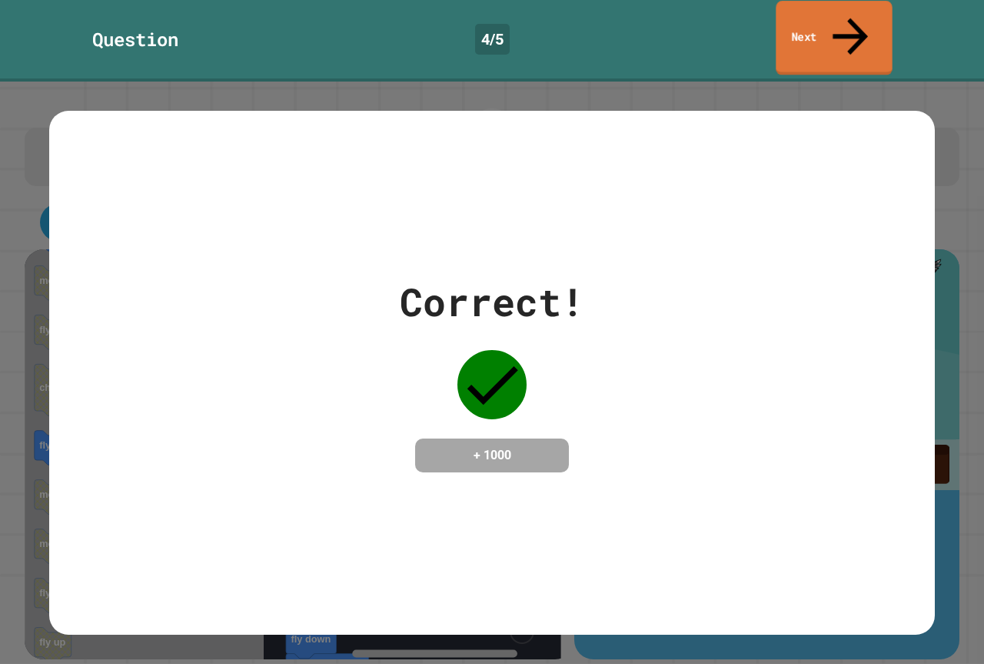
click at [821, 21] on link "Next" at bounding box center [834, 38] width 116 height 75
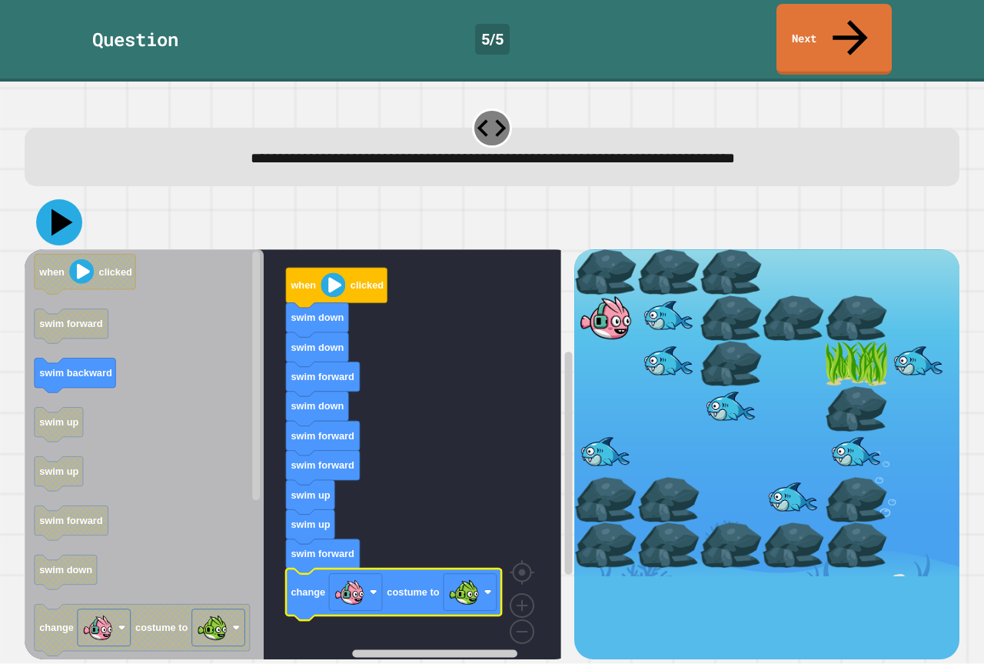
click at [50, 199] on icon at bounding box center [59, 222] width 46 height 46
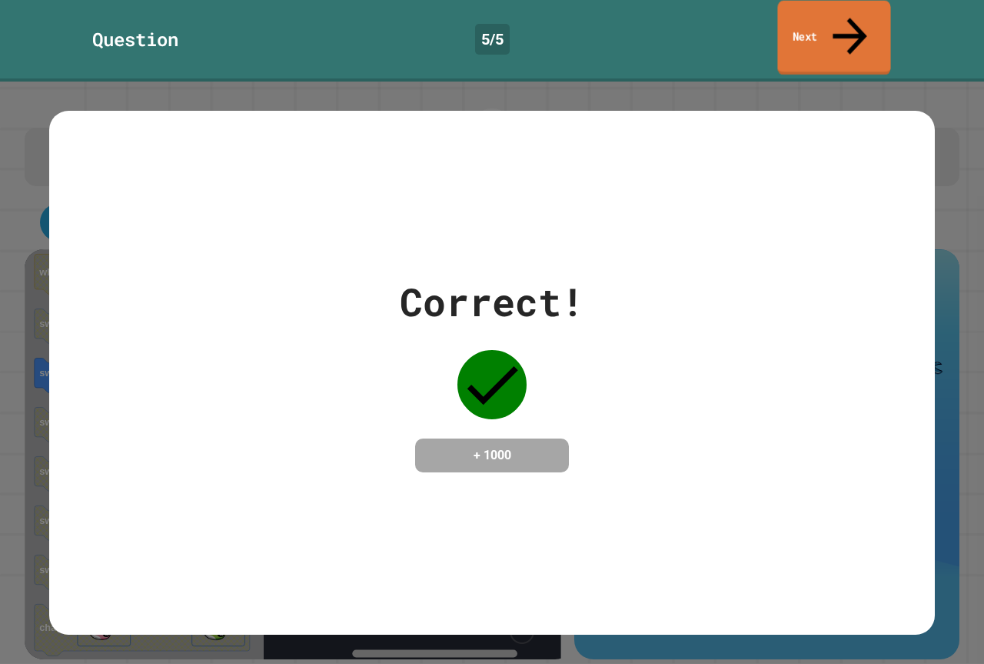
click at [795, 18] on link "Next" at bounding box center [834, 38] width 113 height 75
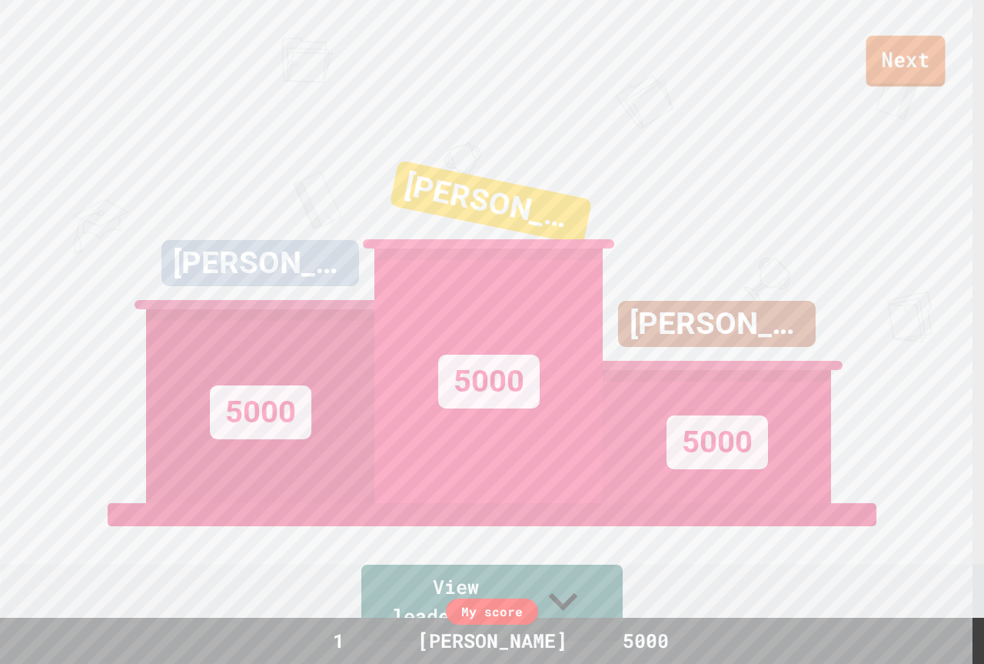
click at [923, 75] on link "Next" at bounding box center [906, 60] width 79 height 51
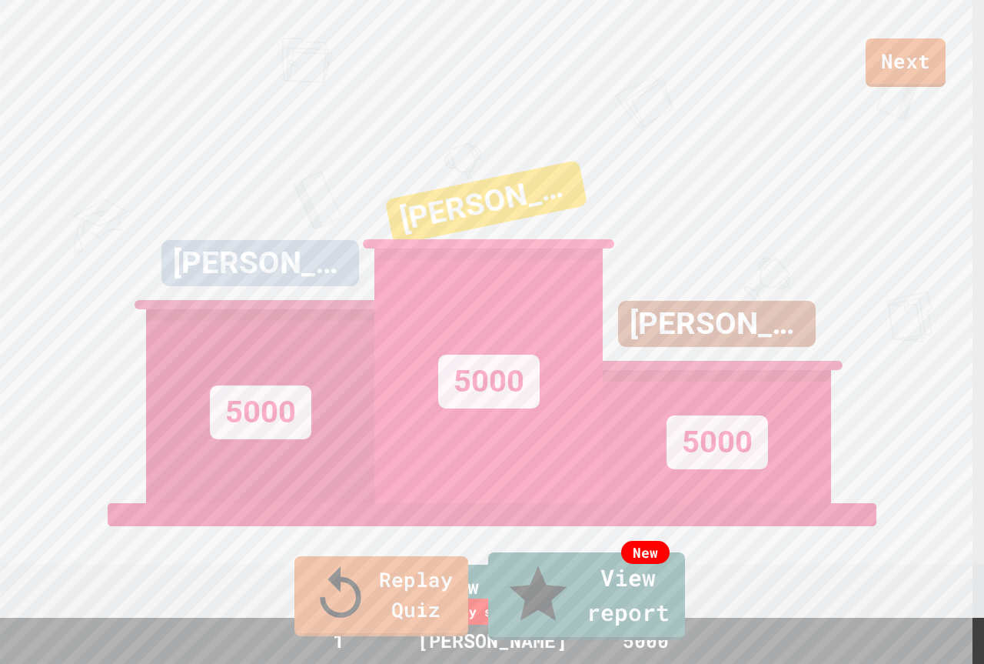
drag, startPoint x: 508, startPoint y: 424, endPoint x: 509, endPoint y: 431, distance: 7.7
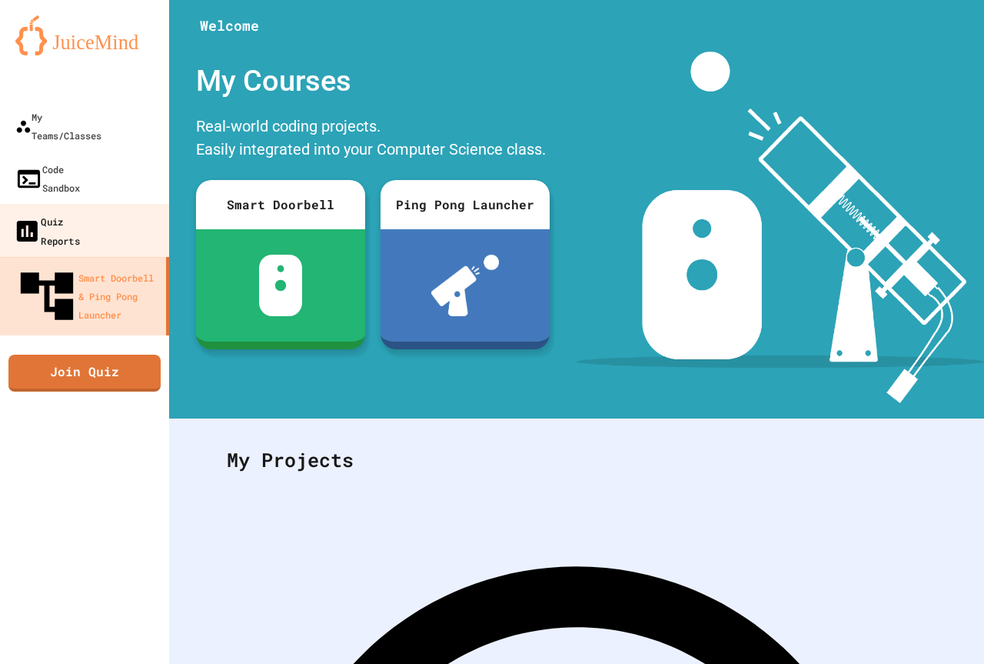
click at [140, 204] on link "Quiz Reports" at bounding box center [85, 231] width 175 height 54
